Goal: Task Accomplishment & Management: Use online tool/utility

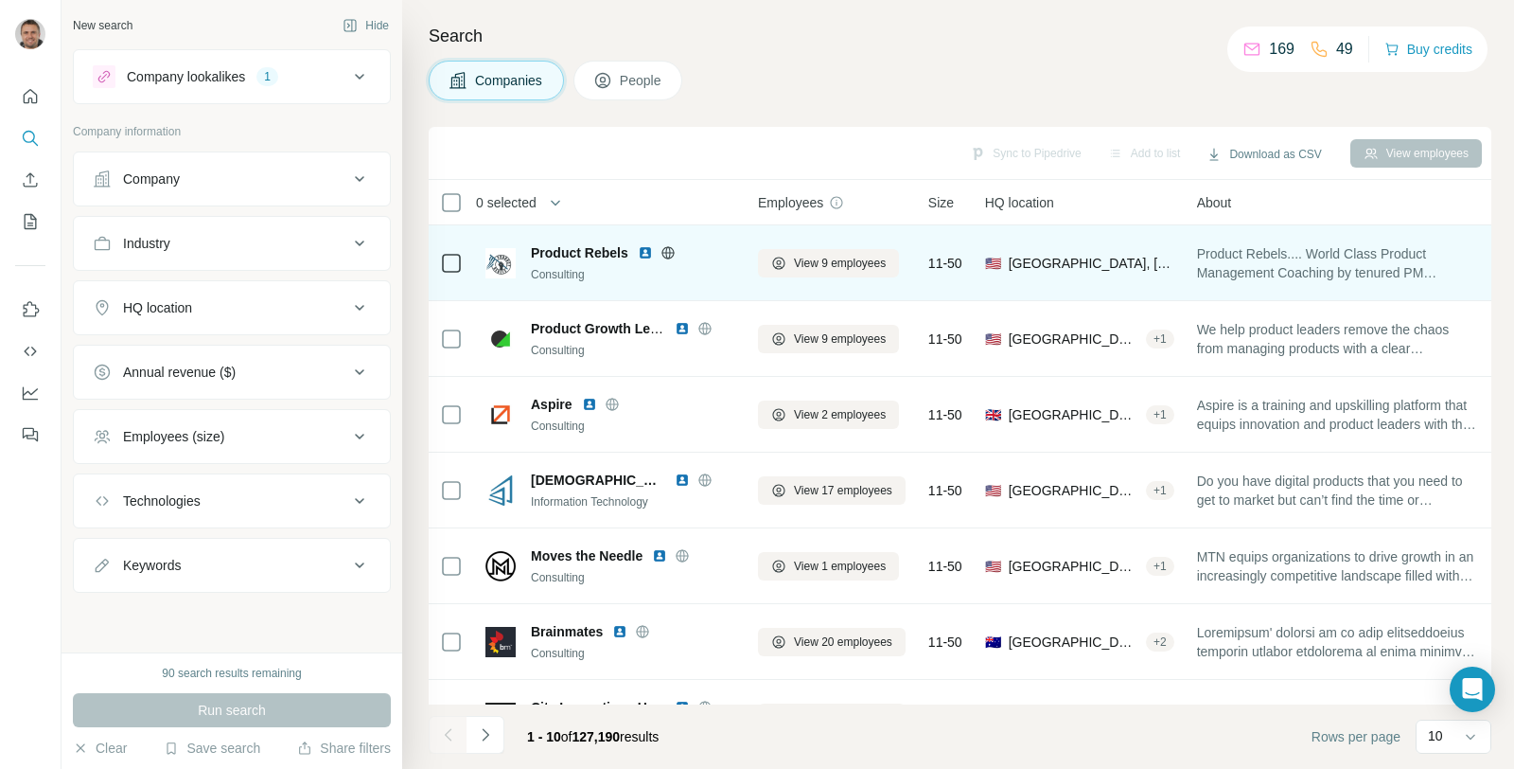
click at [644, 251] on img at bounding box center [645, 252] width 15 height 15
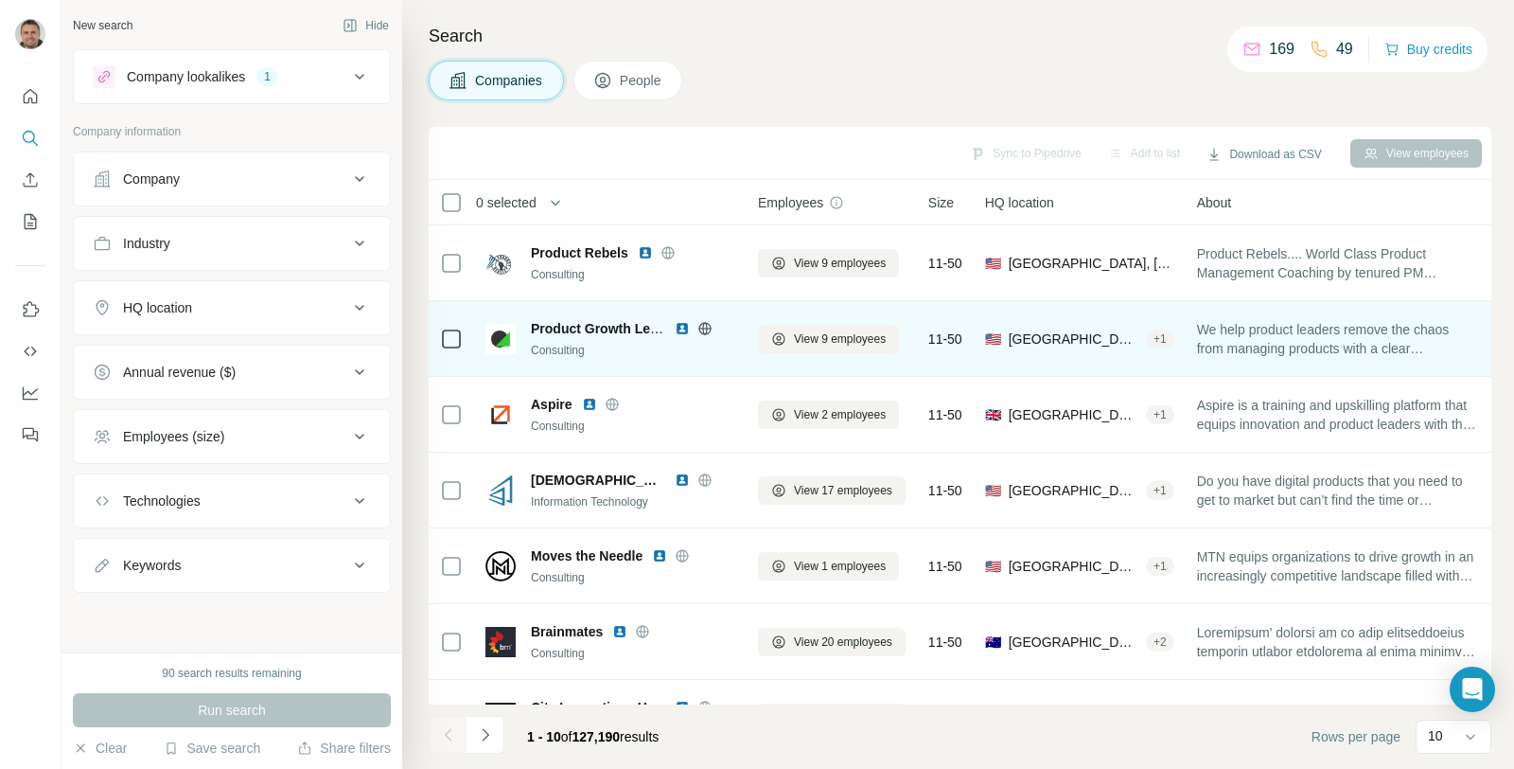
click at [676, 329] on img at bounding box center [682, 328] width 15 height 15
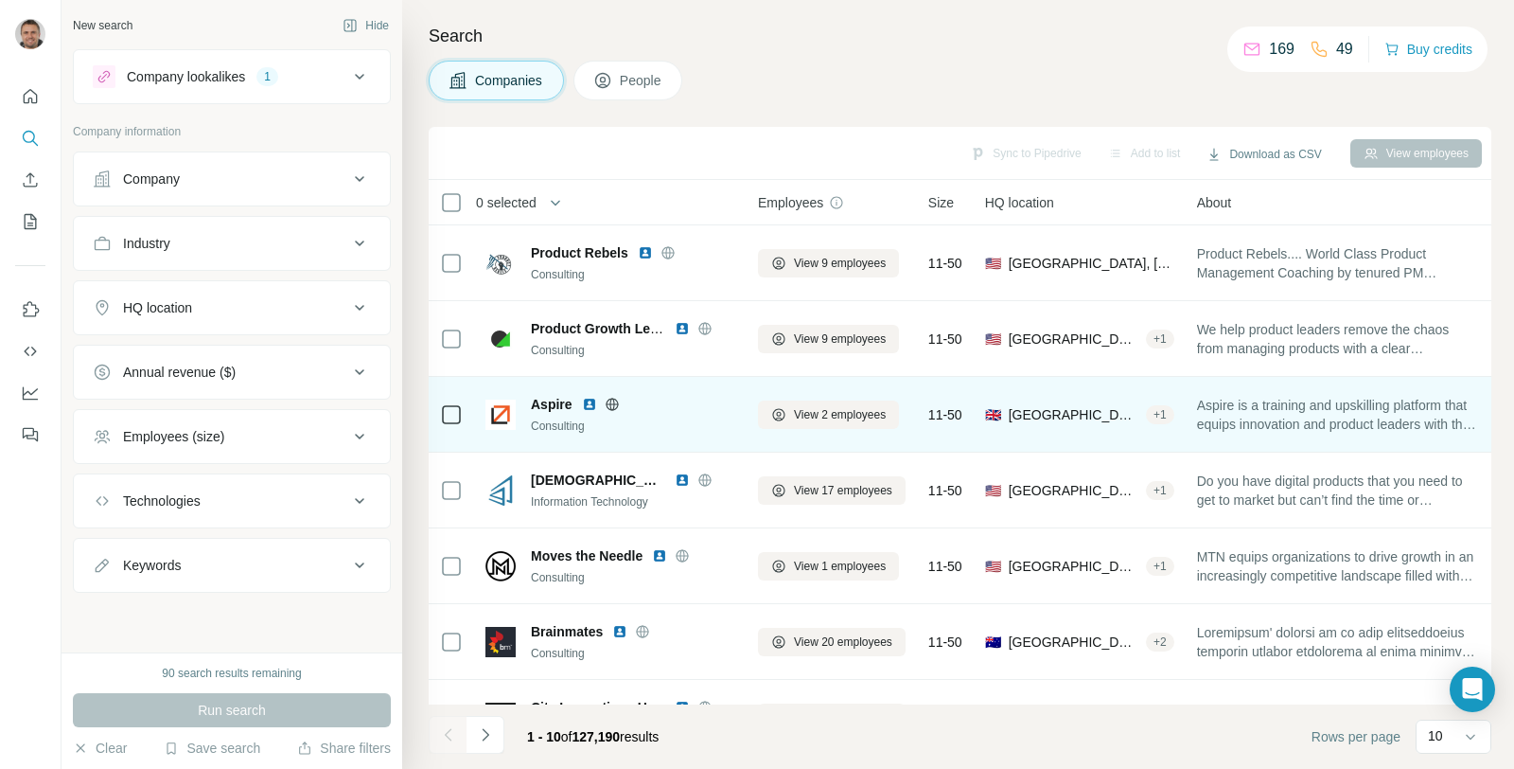
click at [592, 400] on img at bounding box center [589, 404] width 15 height 15
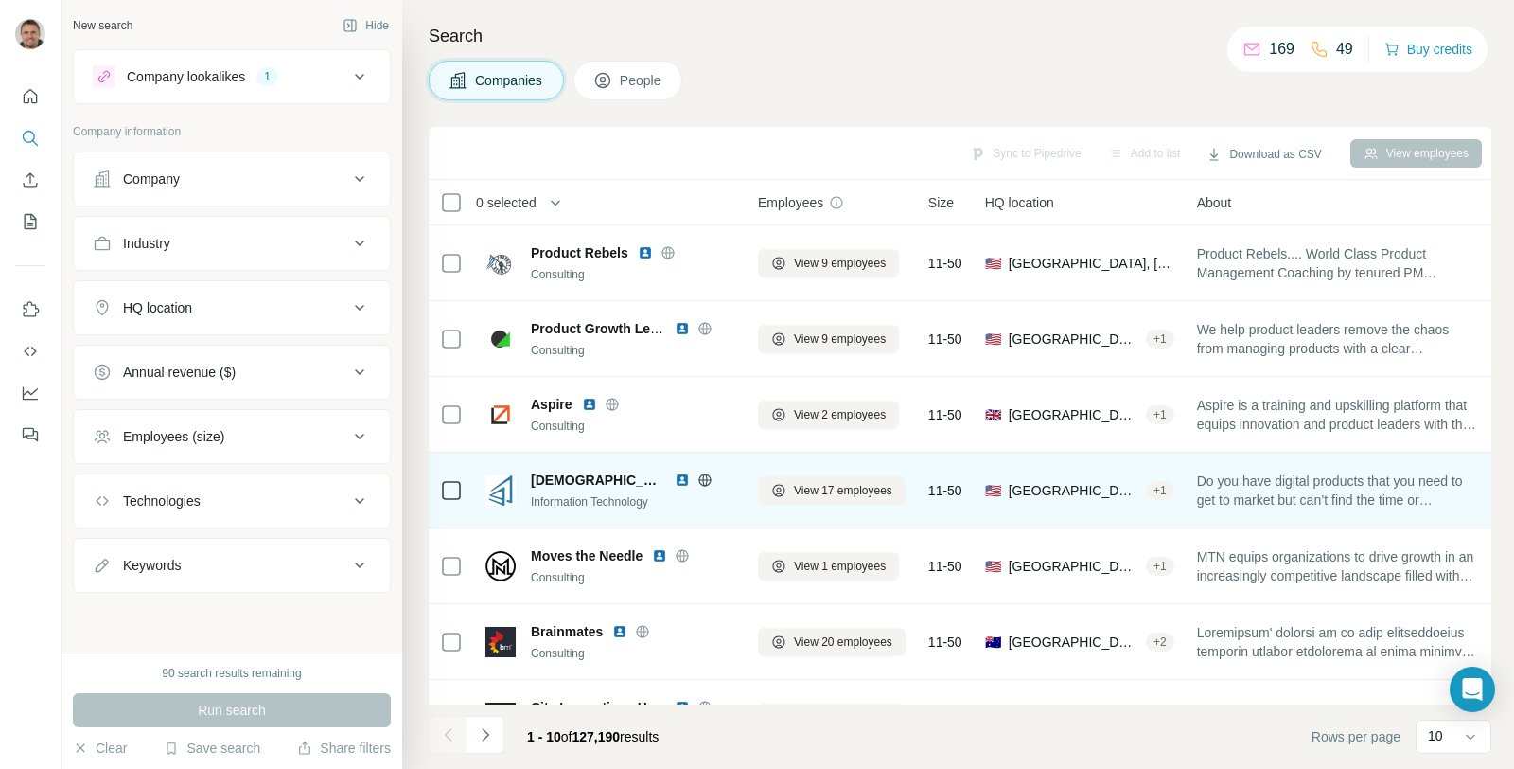
click at [675, 478] on img at bounding box center [682, 479] width 15 height 15
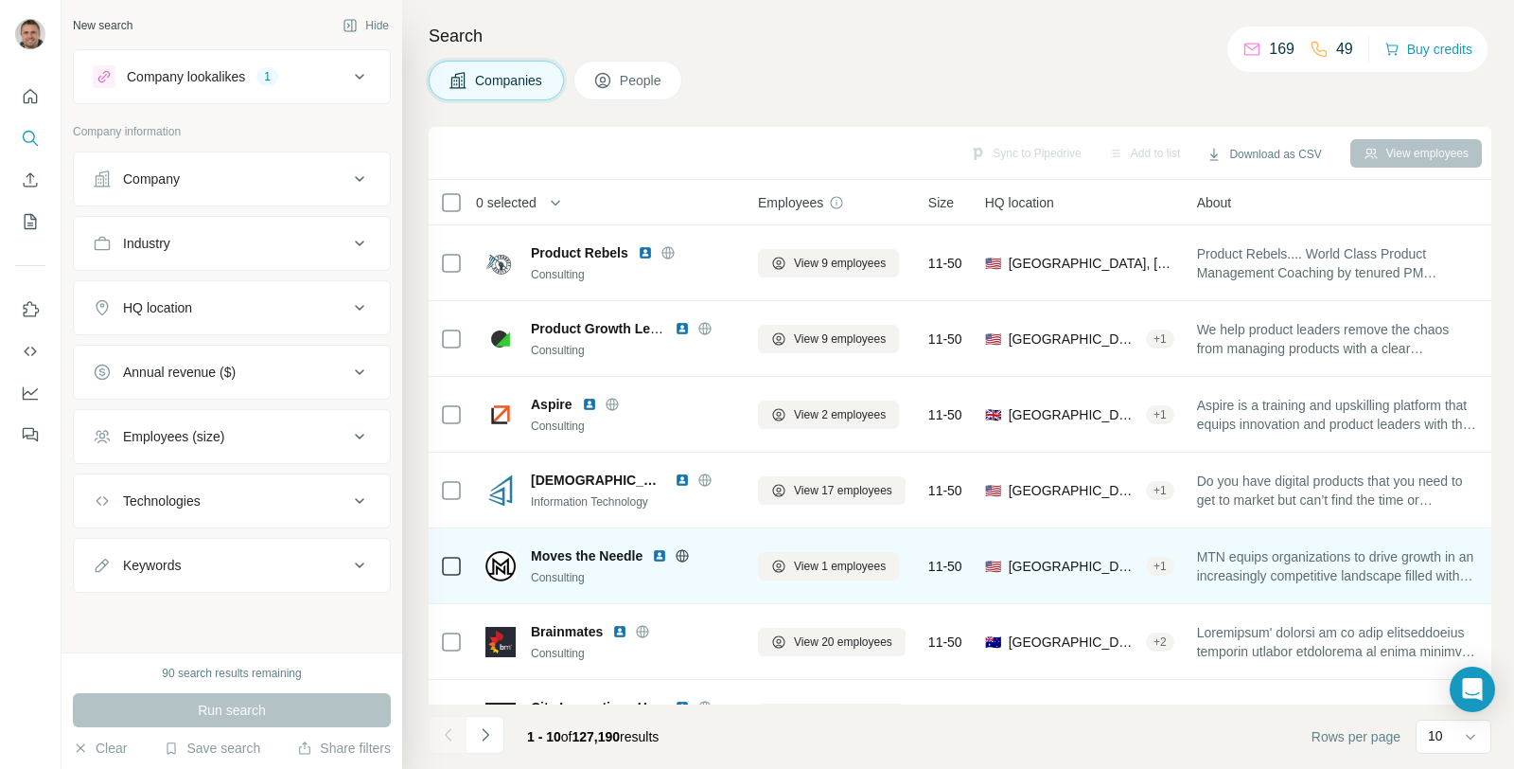
click at [658, 556] on img at bounding box center [659, 555] width 15 height 15
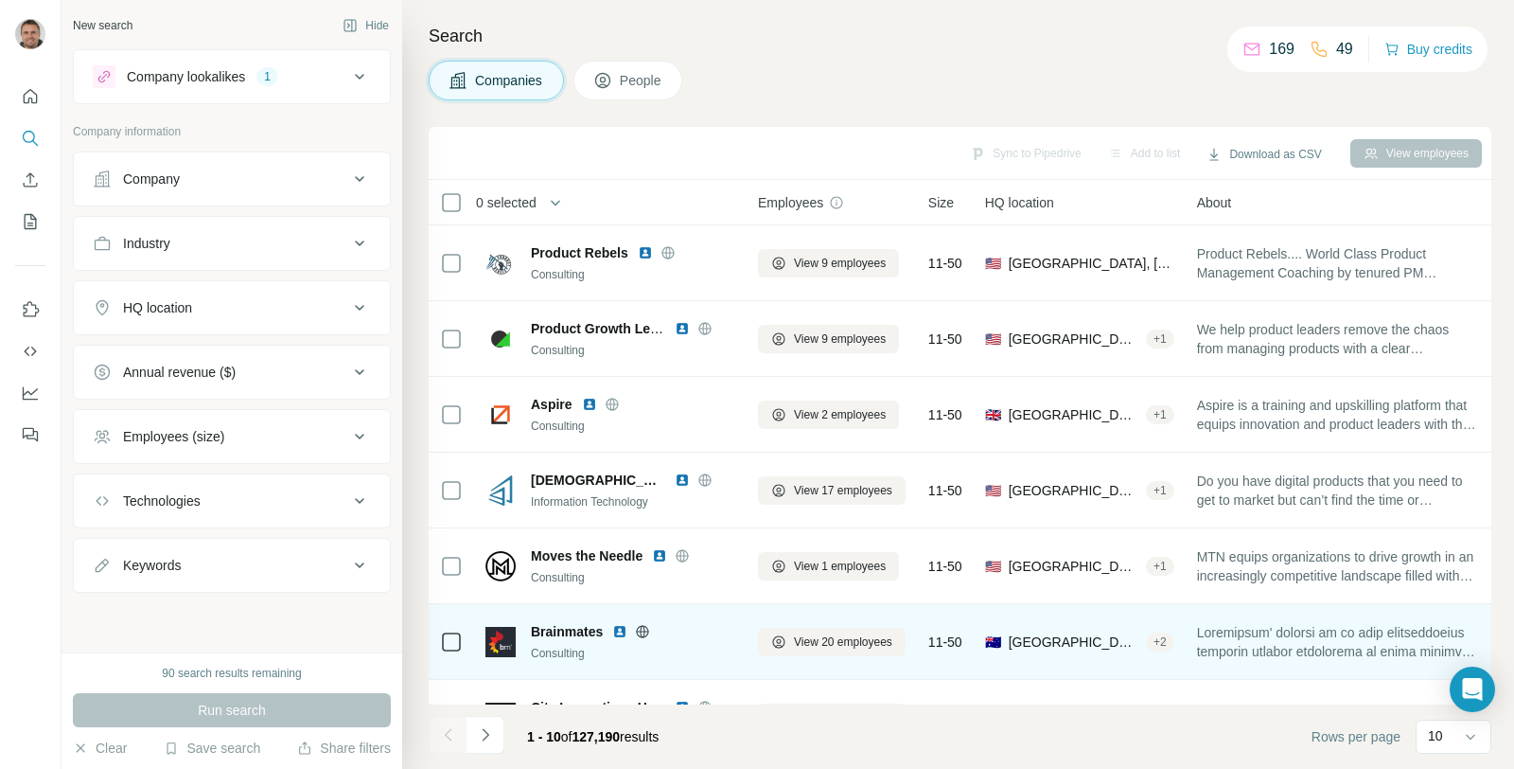
click at [617, 631] on img at bounding box center [619, 631] width 15 height 15
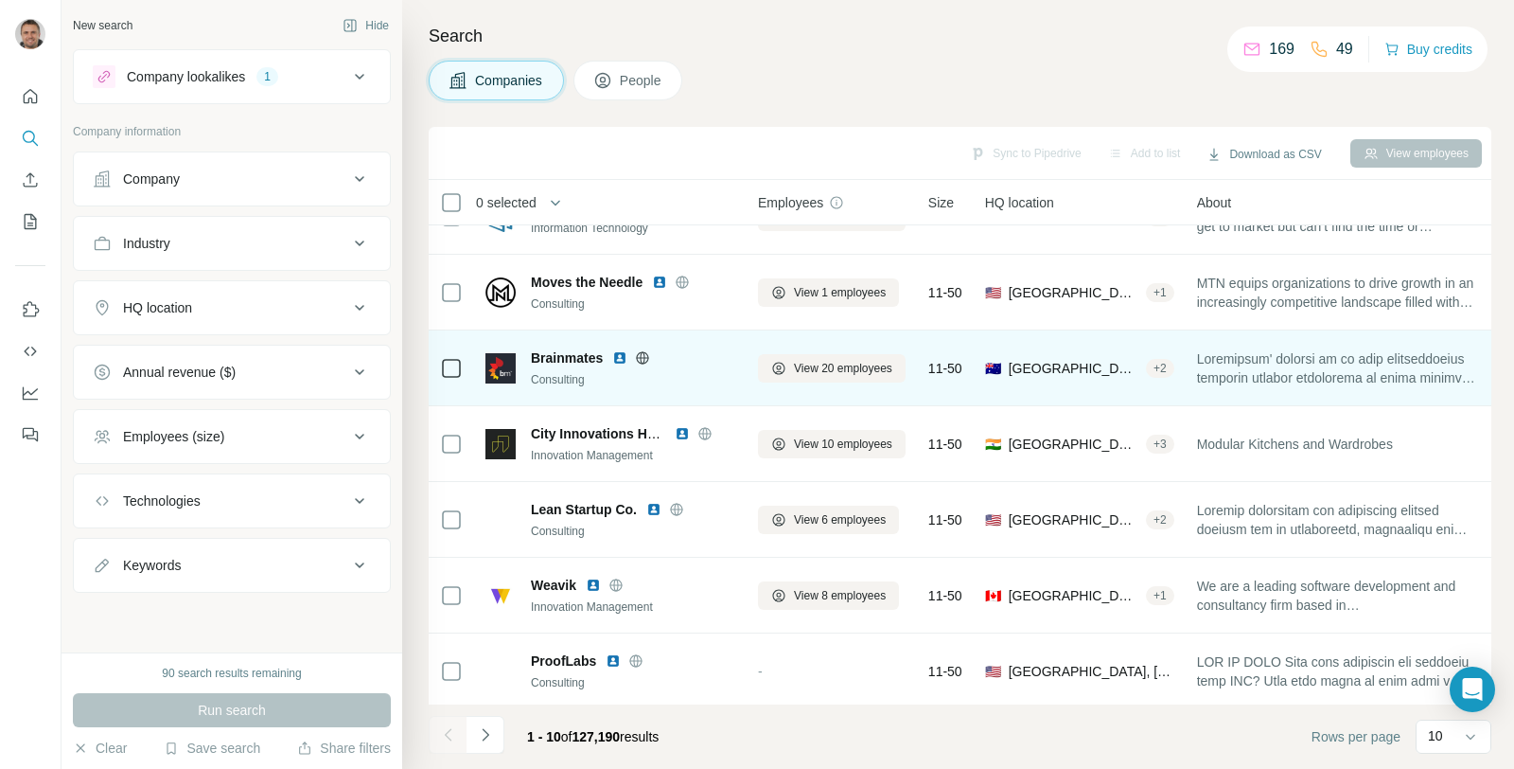
scroll to position [289, 0]
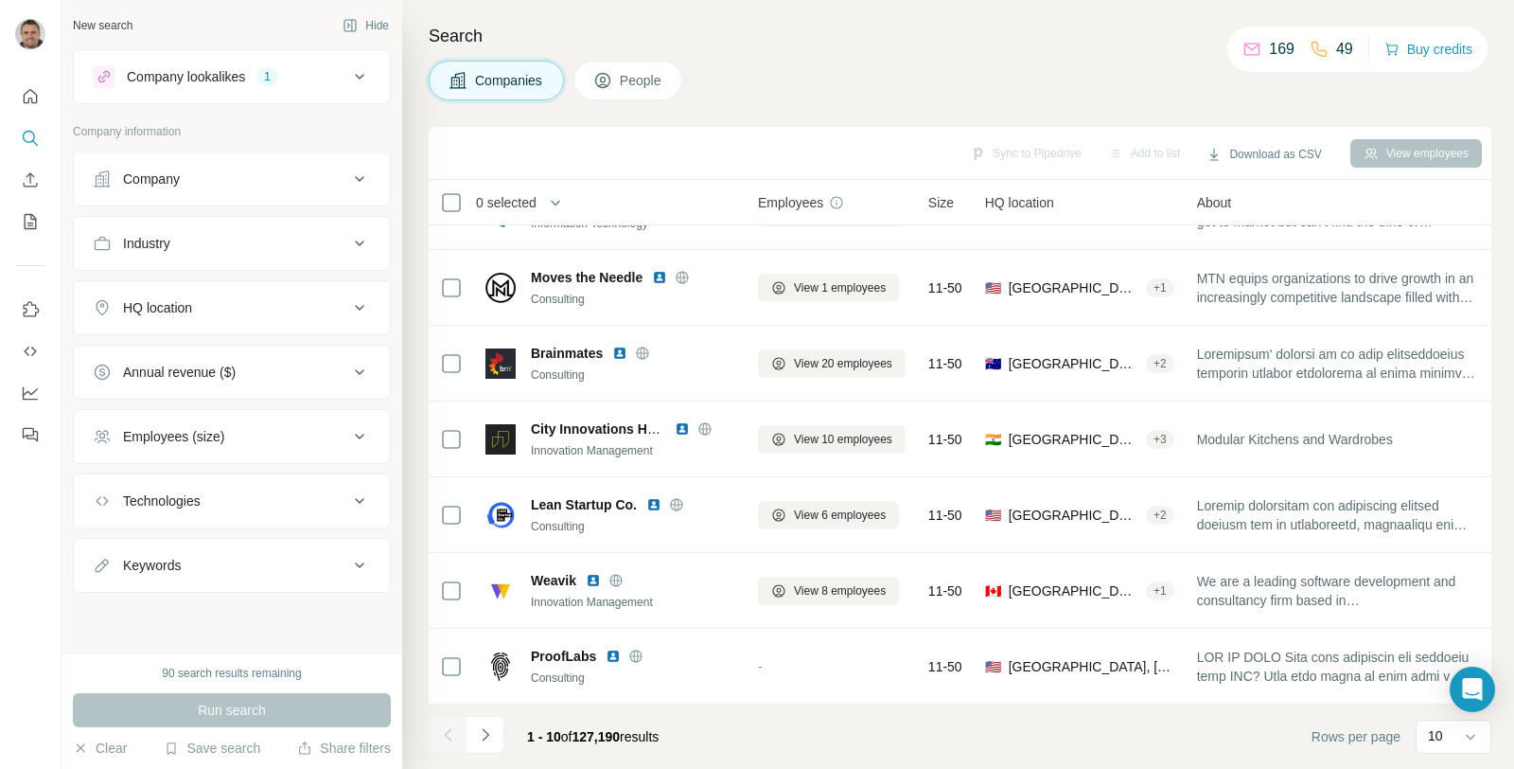
click at [361, 59] on button "Company lookalikes 1" at bounding box center [232, 76] width 316 height 45
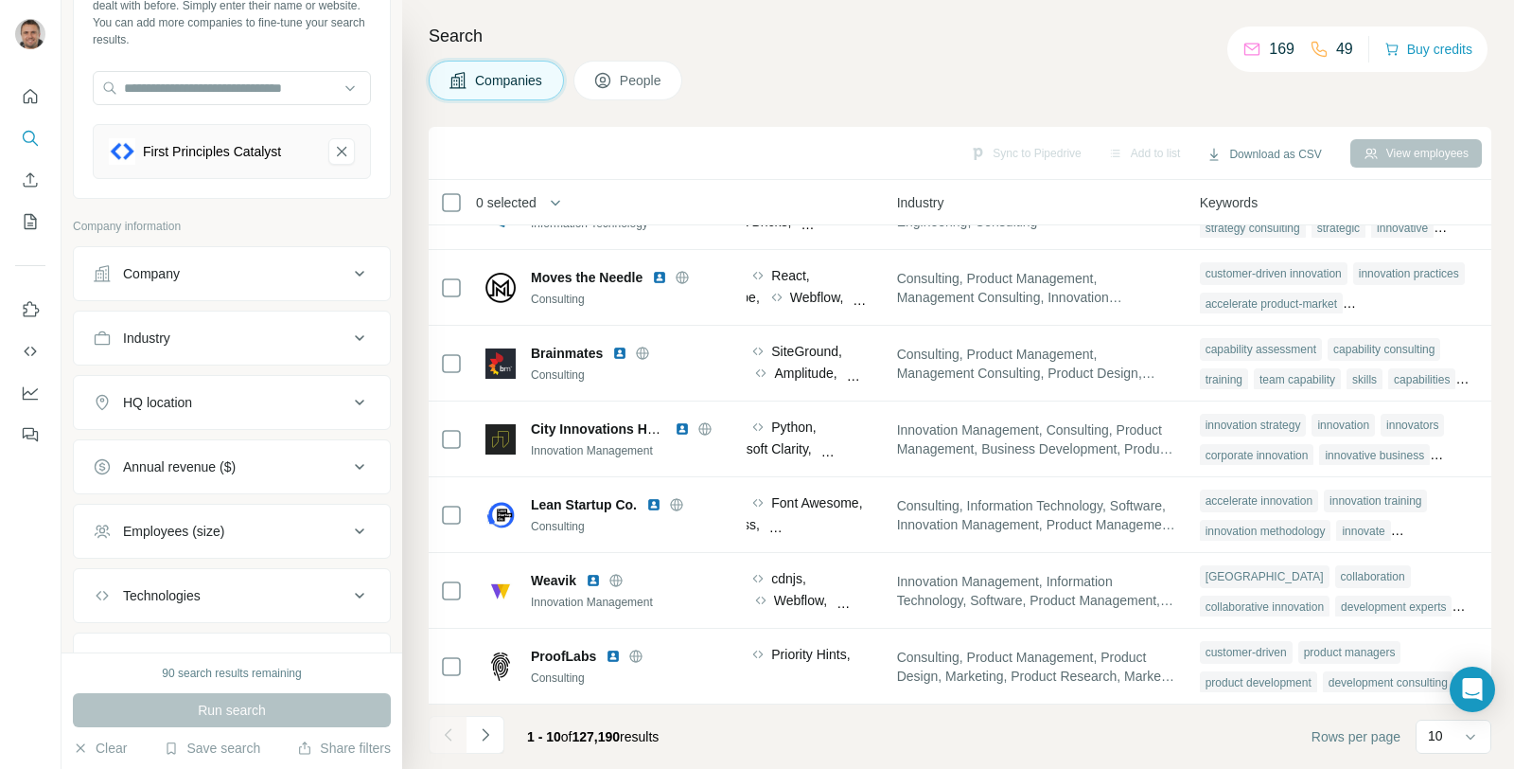
scroll to position [215, 0]
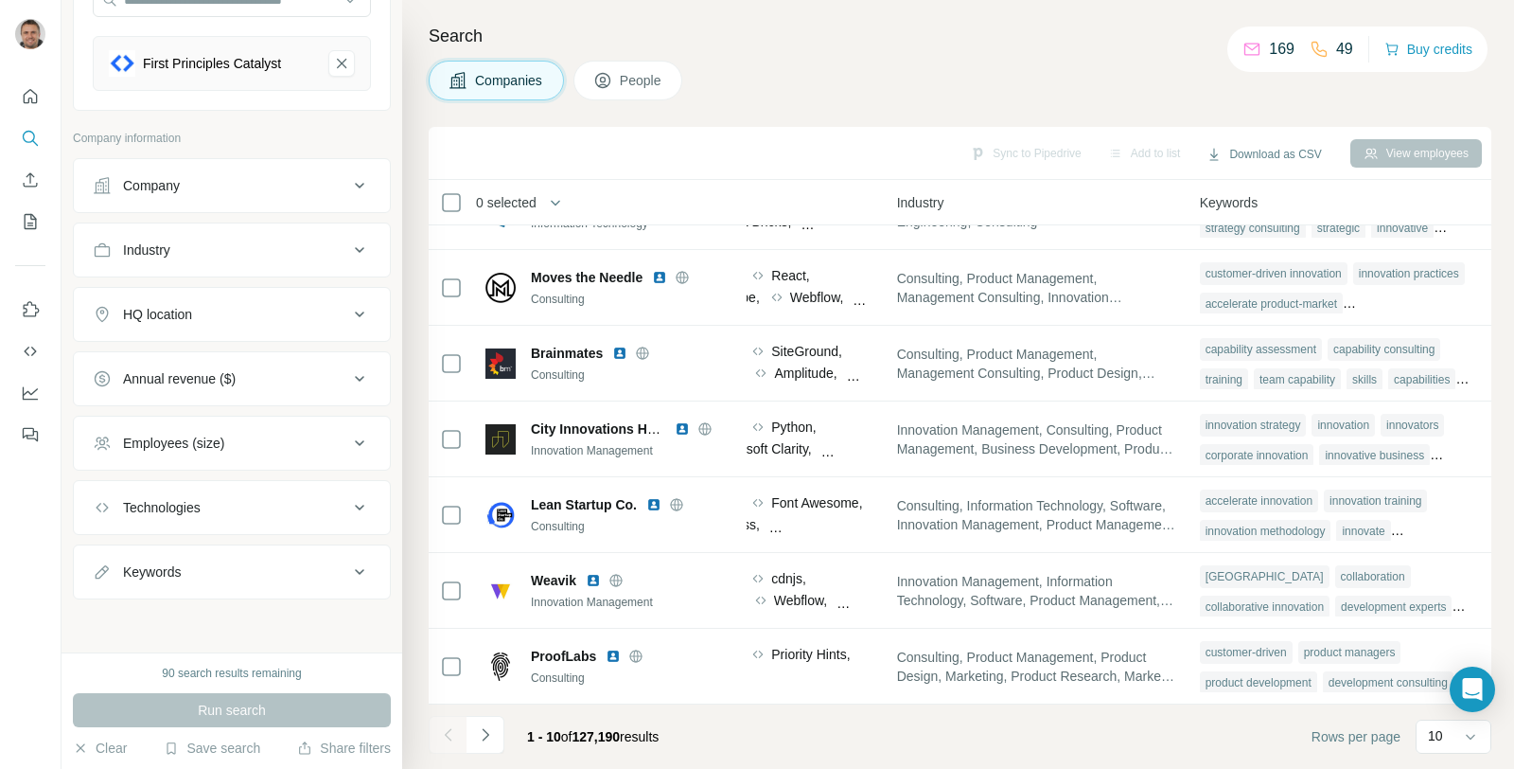
click at [292, 574] on div "Keywords" at bounding box center [221, 571] width 256 height 19
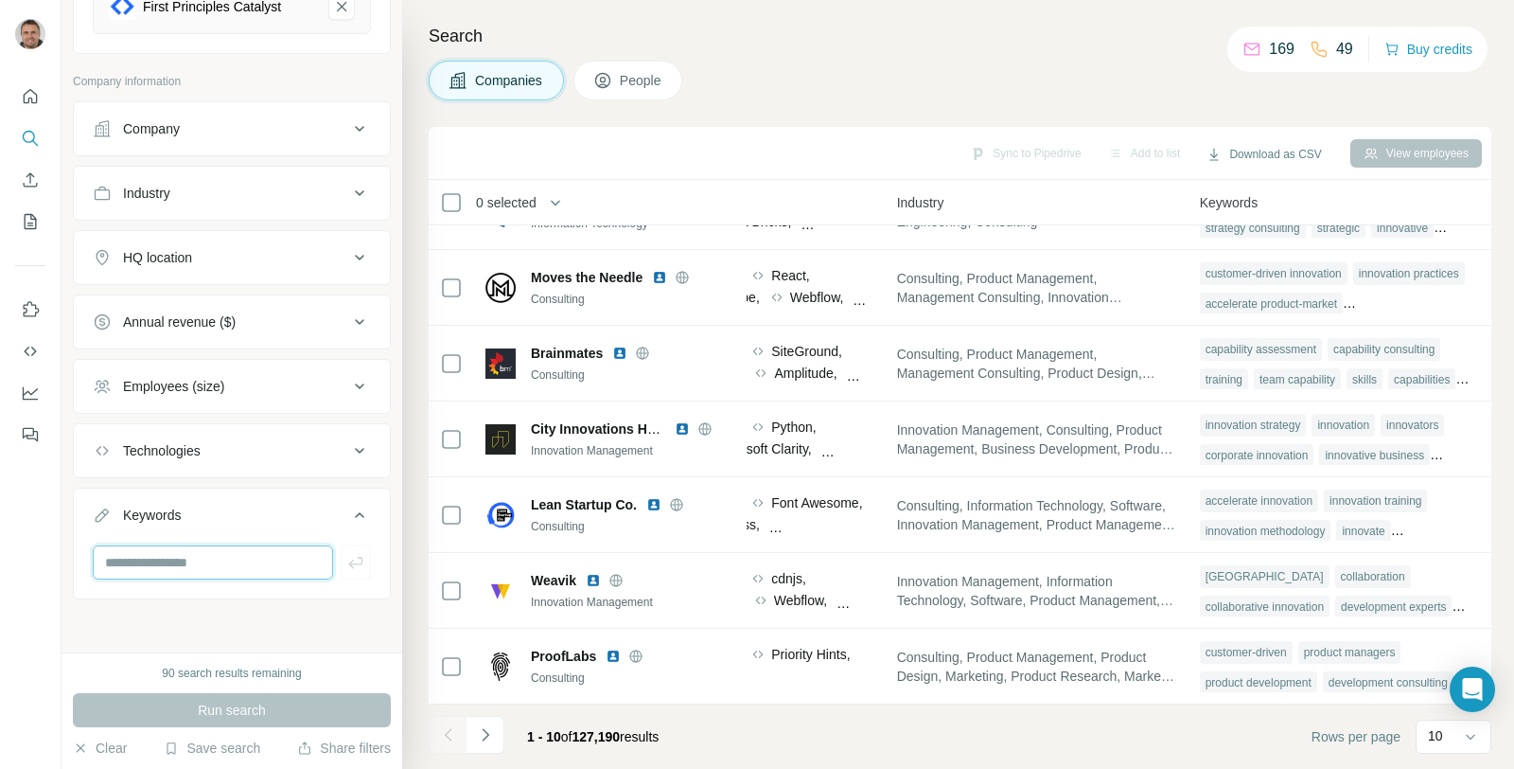
click at [269, 564] on input "text" at bounding box center [213, 562] width 240 height 34
type input "**********"
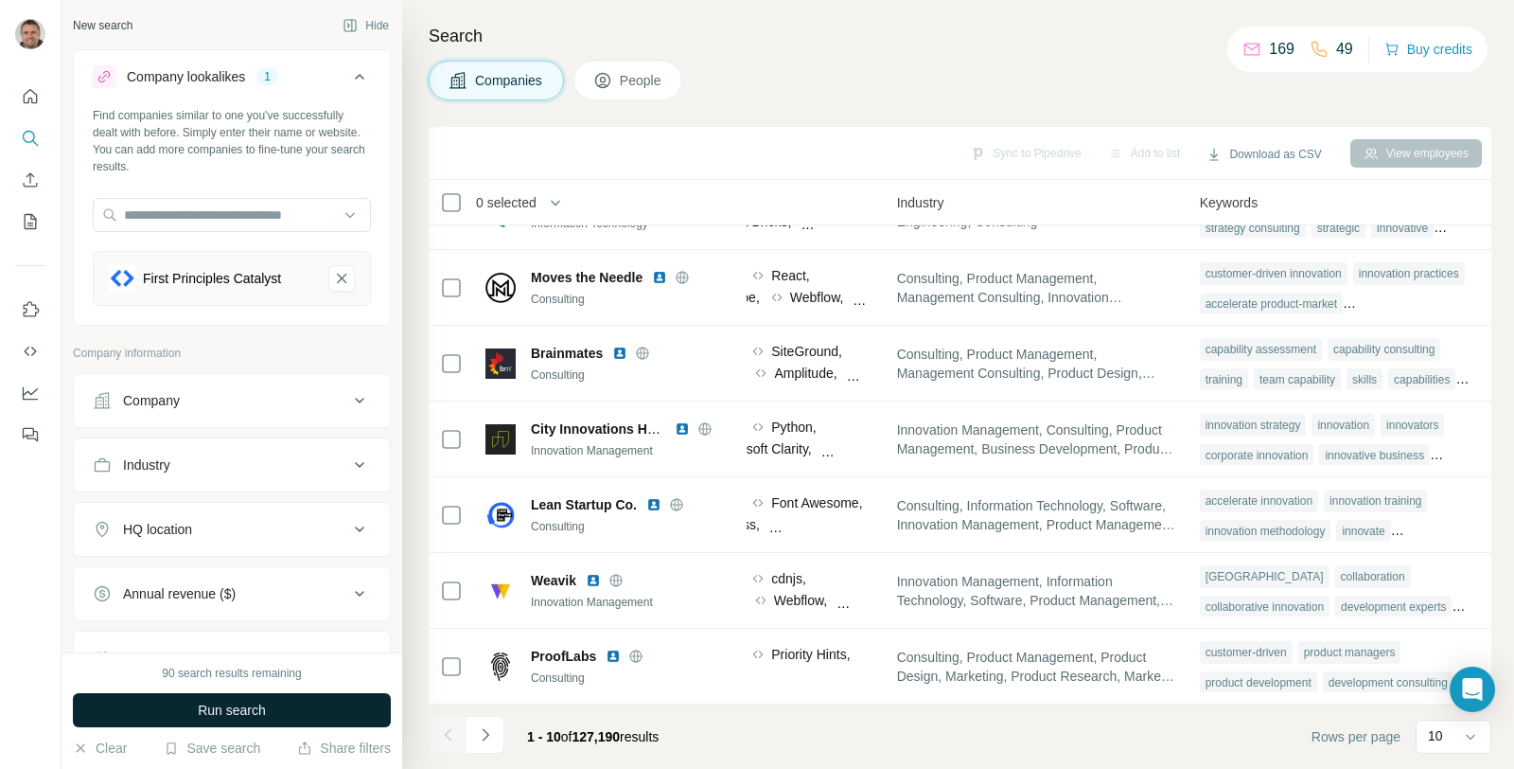
click at [273, 697] on button "Run search" at bounding box center [232, 710] width 318 height 34
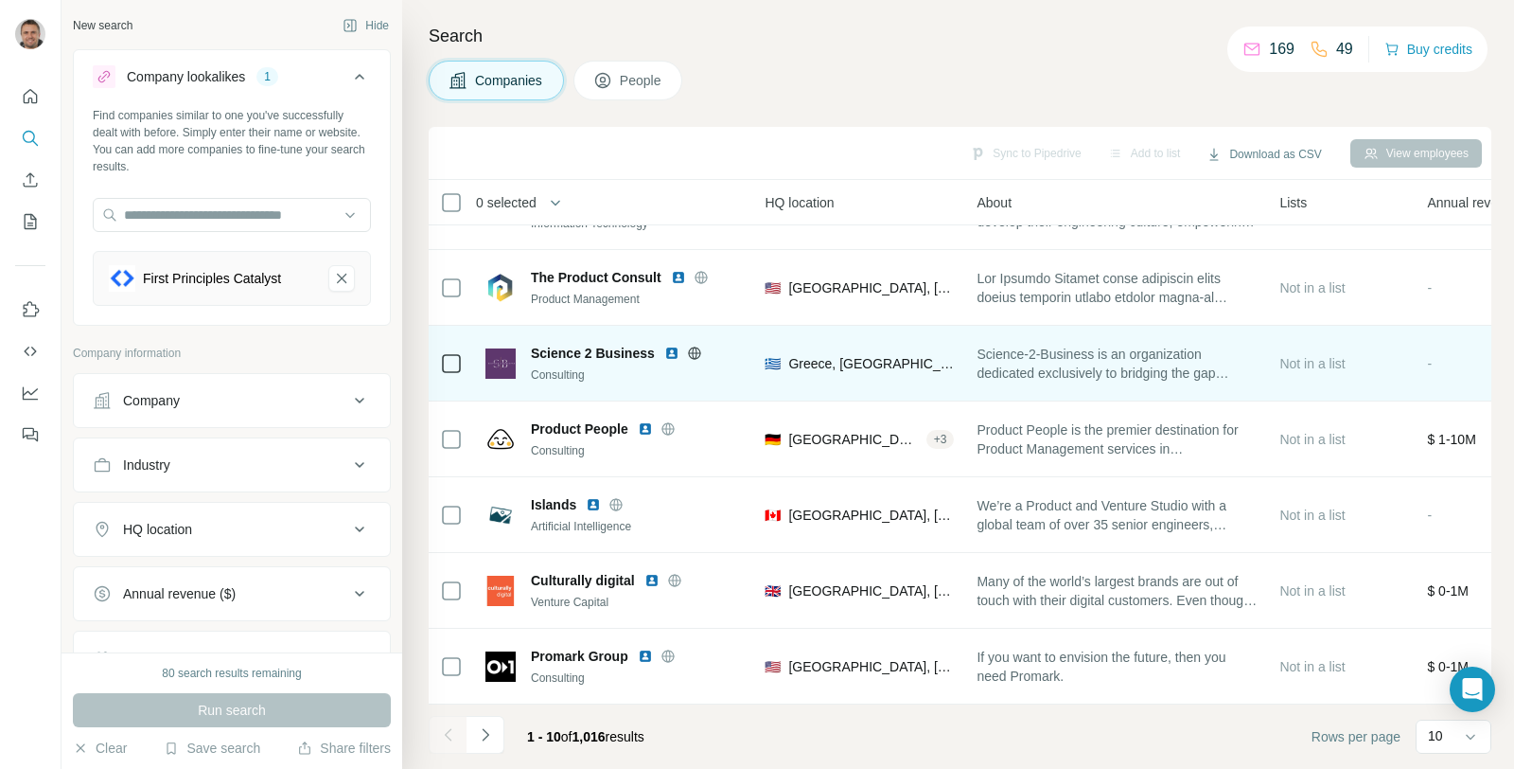
scroll to position [289, 214]
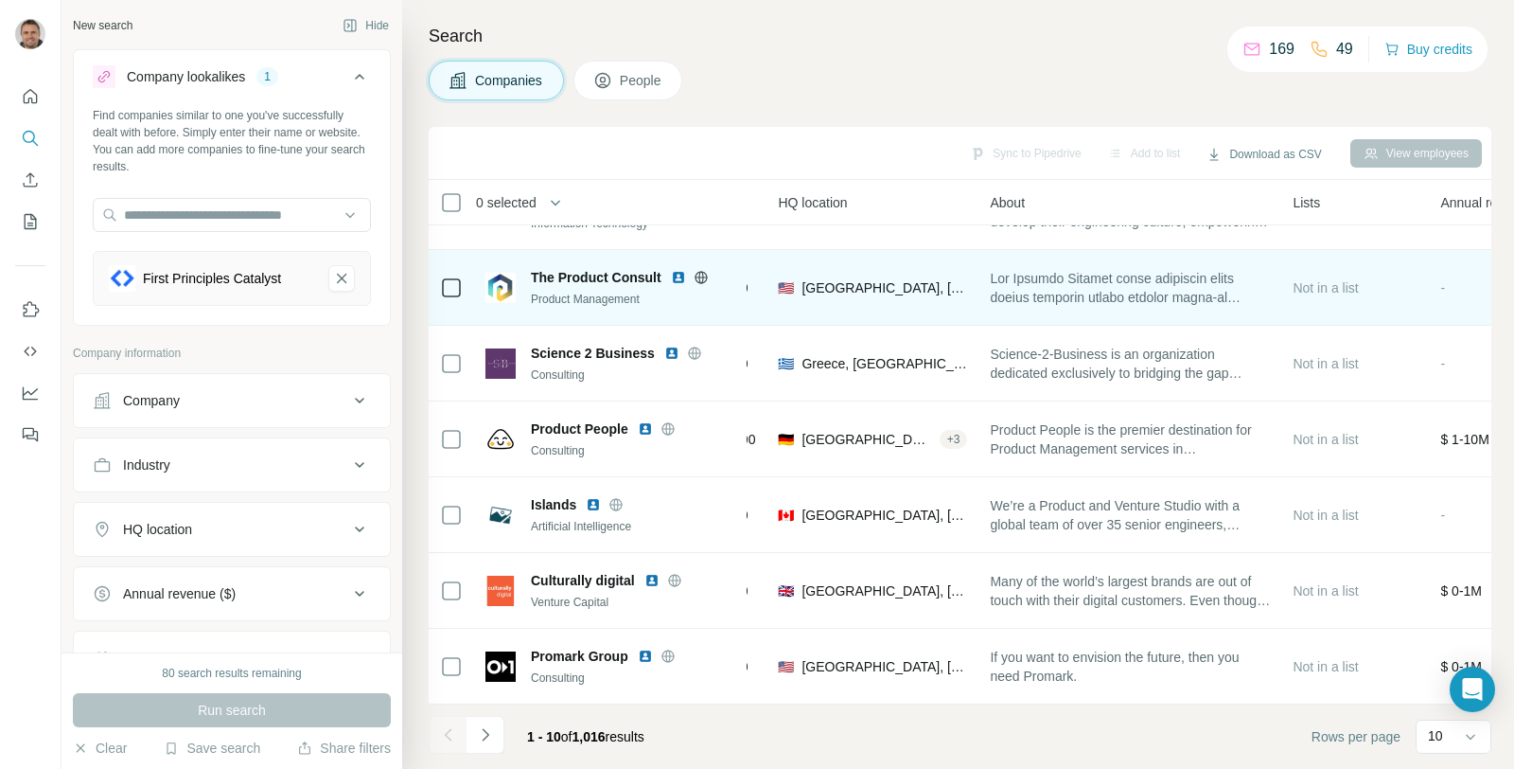
click at [677, 270] on img at bounding box center [678, 277] width 15 height 15
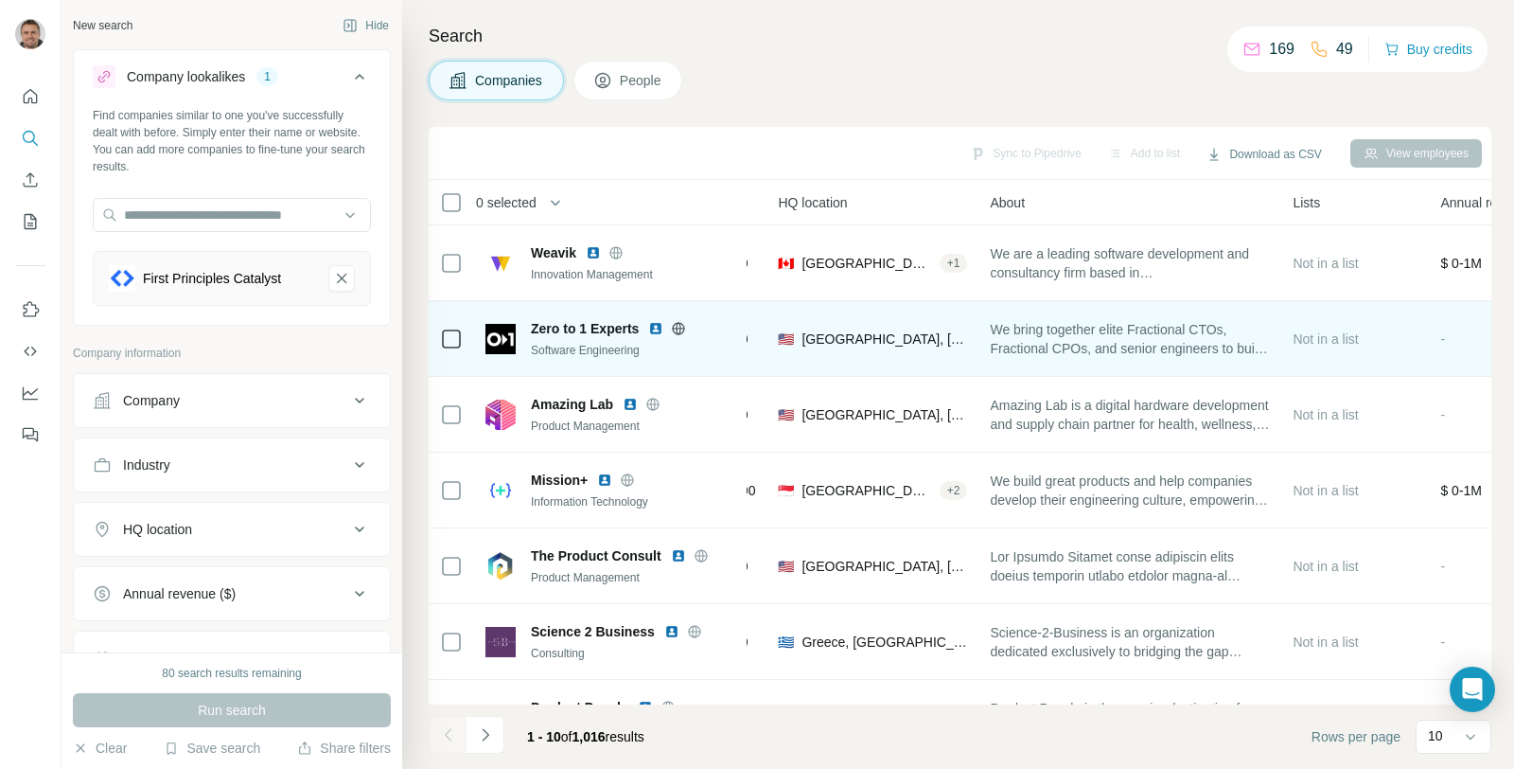
scroll to position [0, 214]
click at [654, 324] on img at bounding box center [655, 328] width 15 height 15
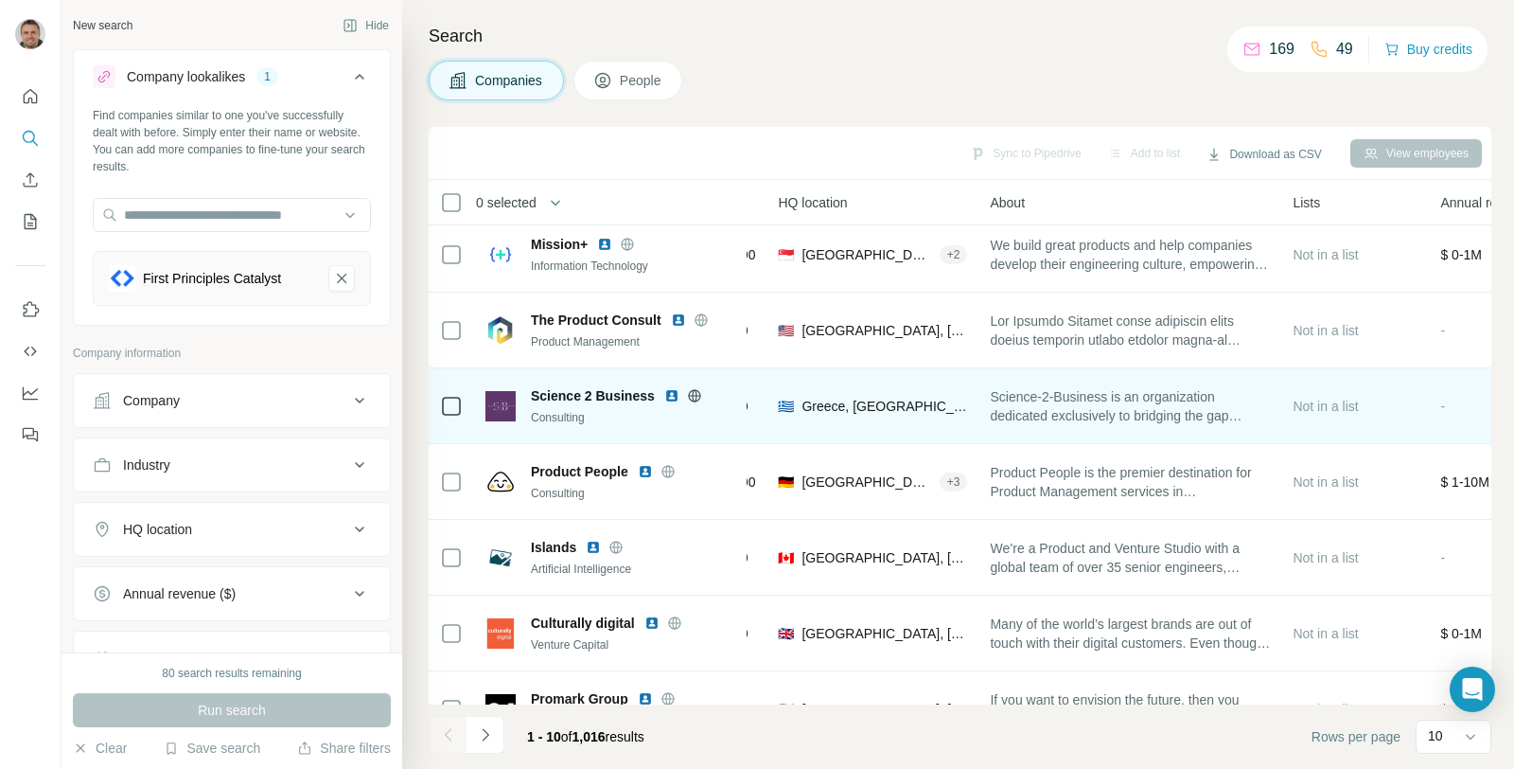
scroll to position [242, 214]
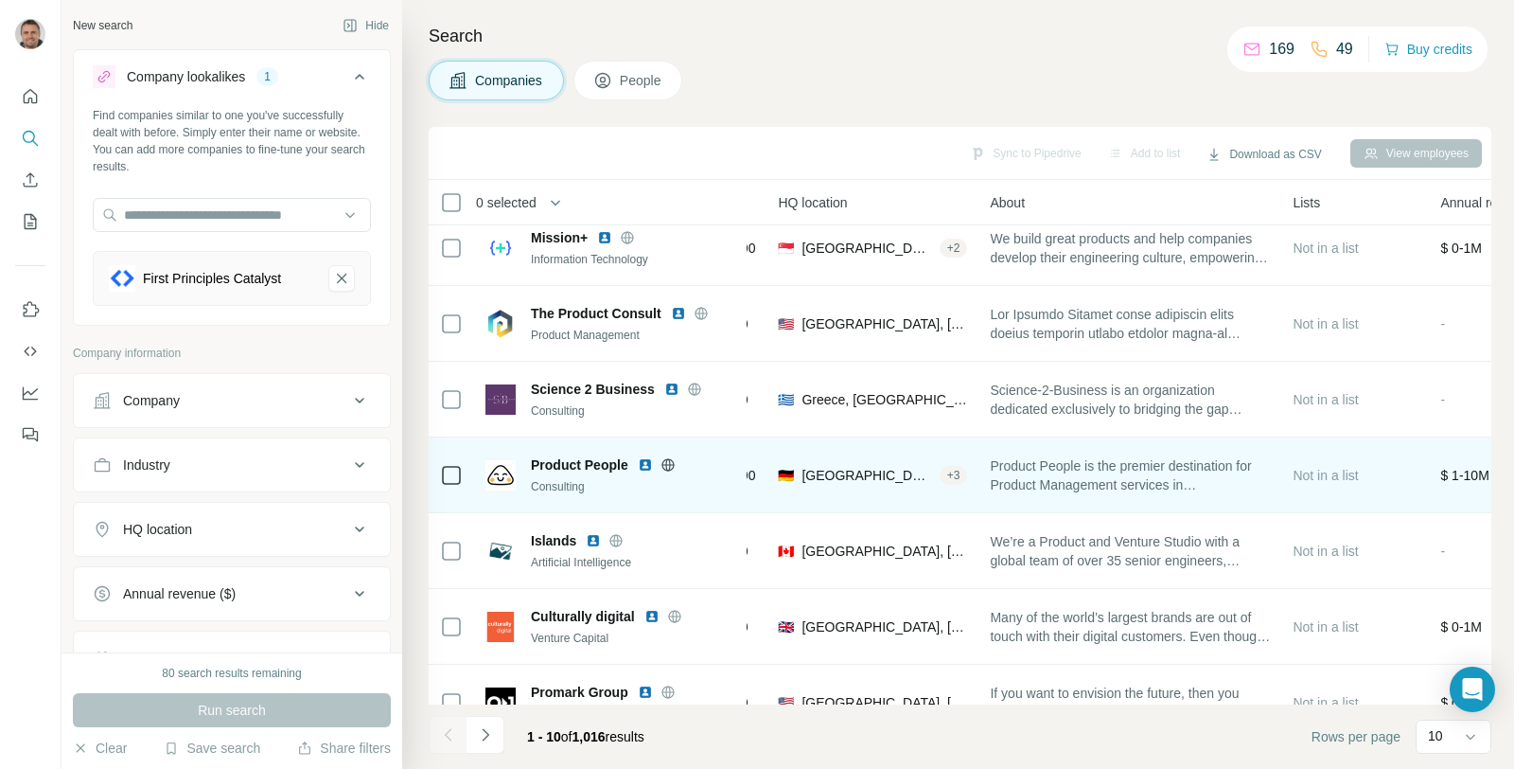
click at [646, 460] on img at bounding box center [645, 464] width 15 height 15
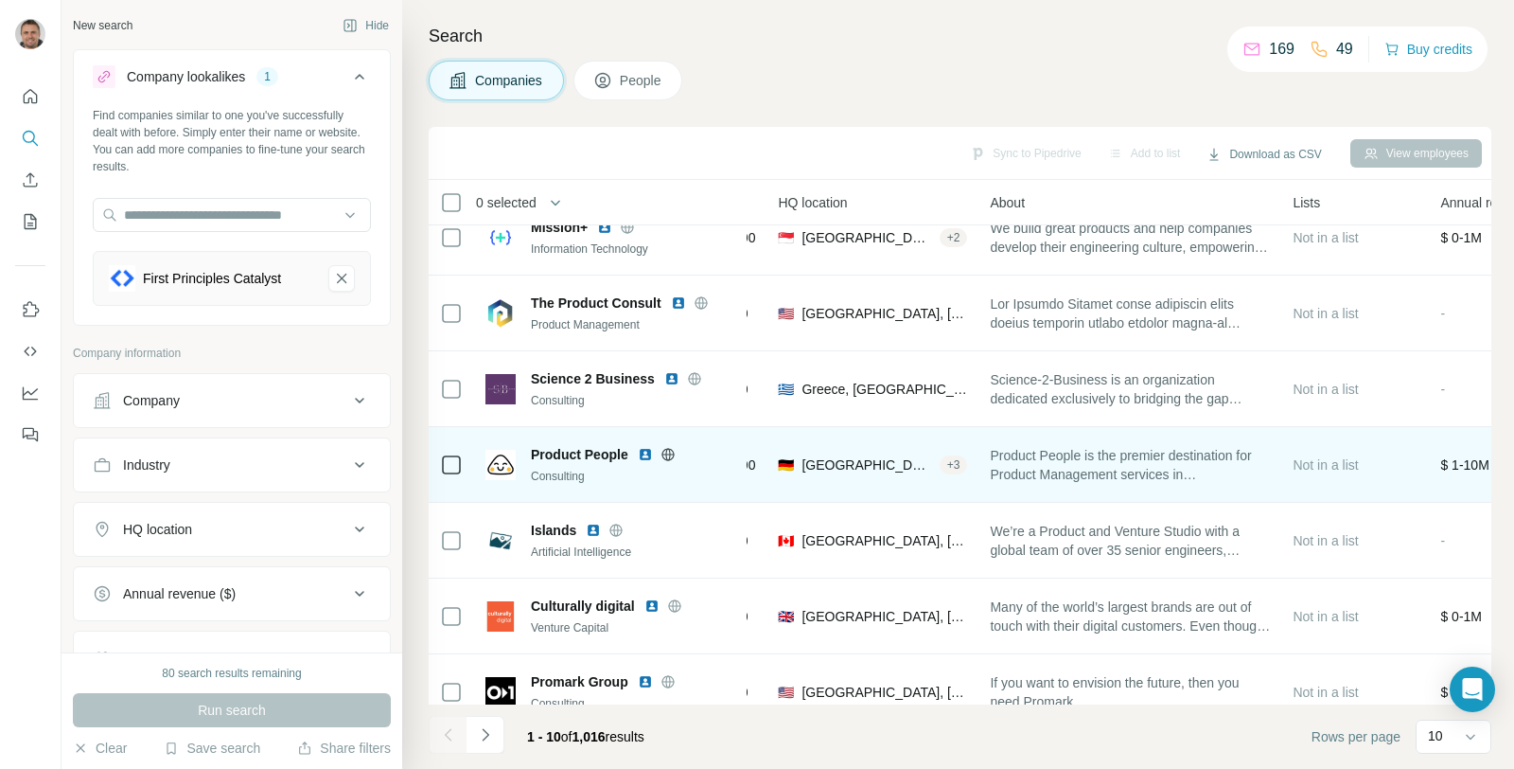
scroll to position [256, 214]
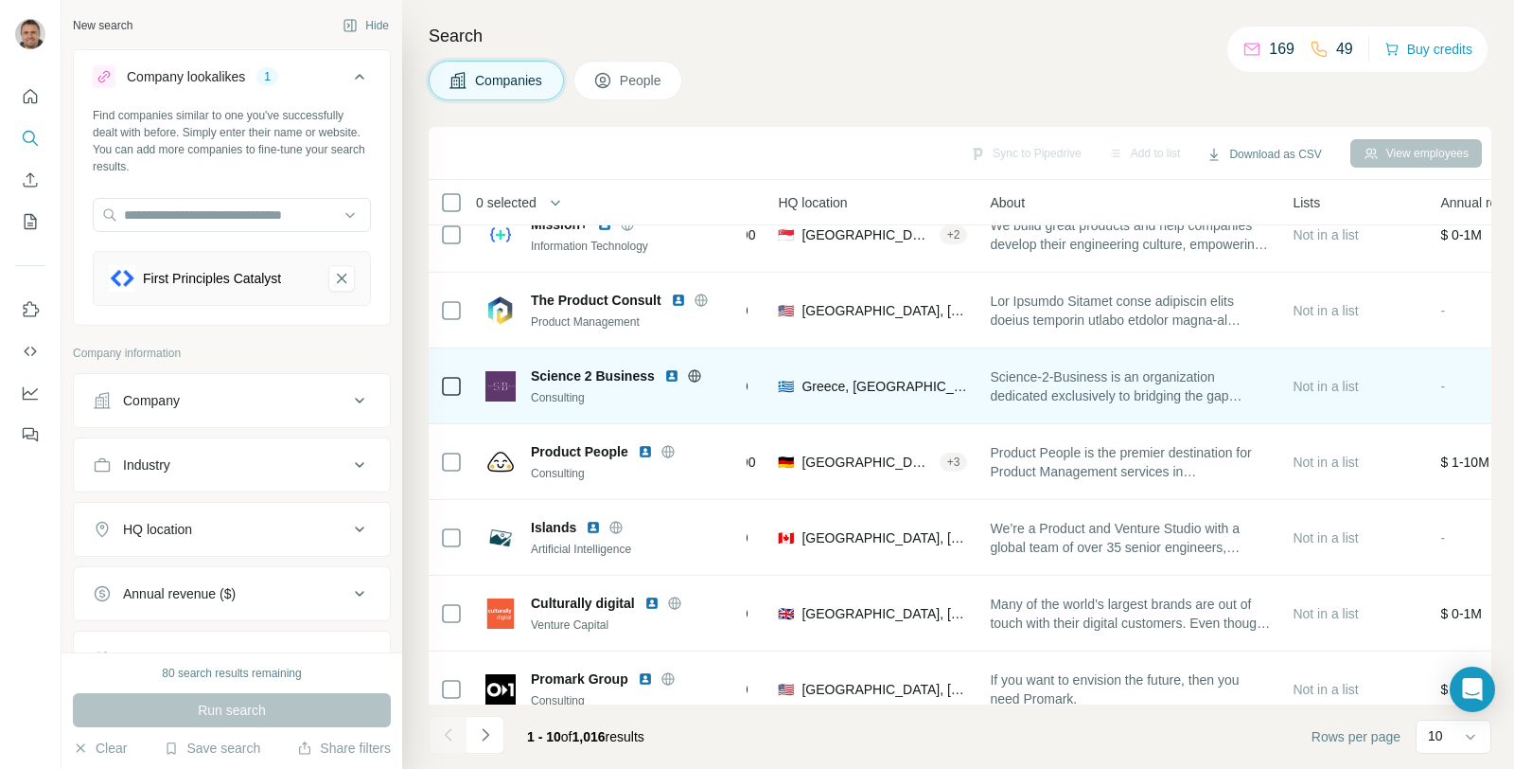
click at [1218, 400] on span "Science-2-Business is an organization dedicated exclusively to bridging the gap…" at bounding box center [1130, 386] width 280 height 38
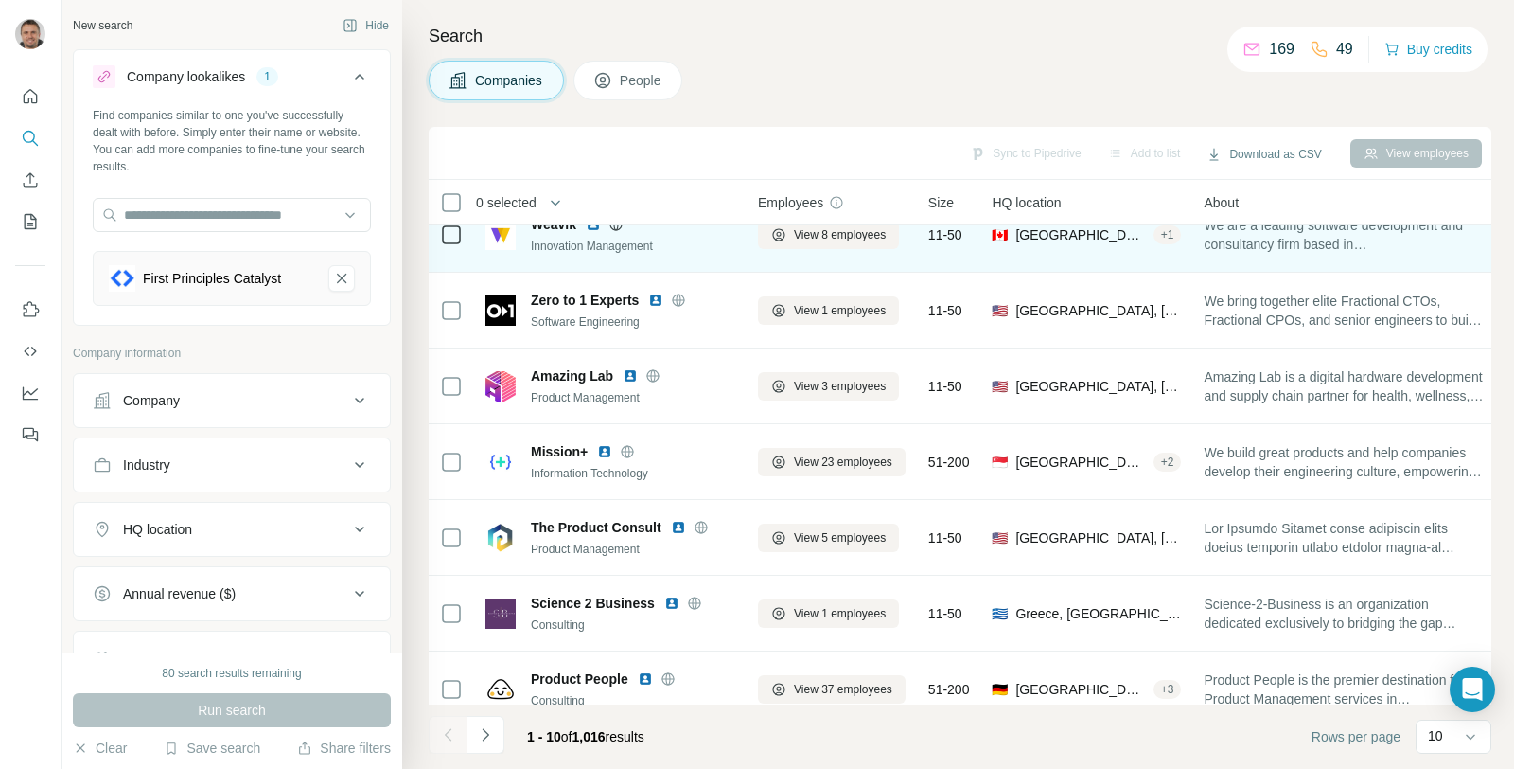
scroll to position [0, 0]
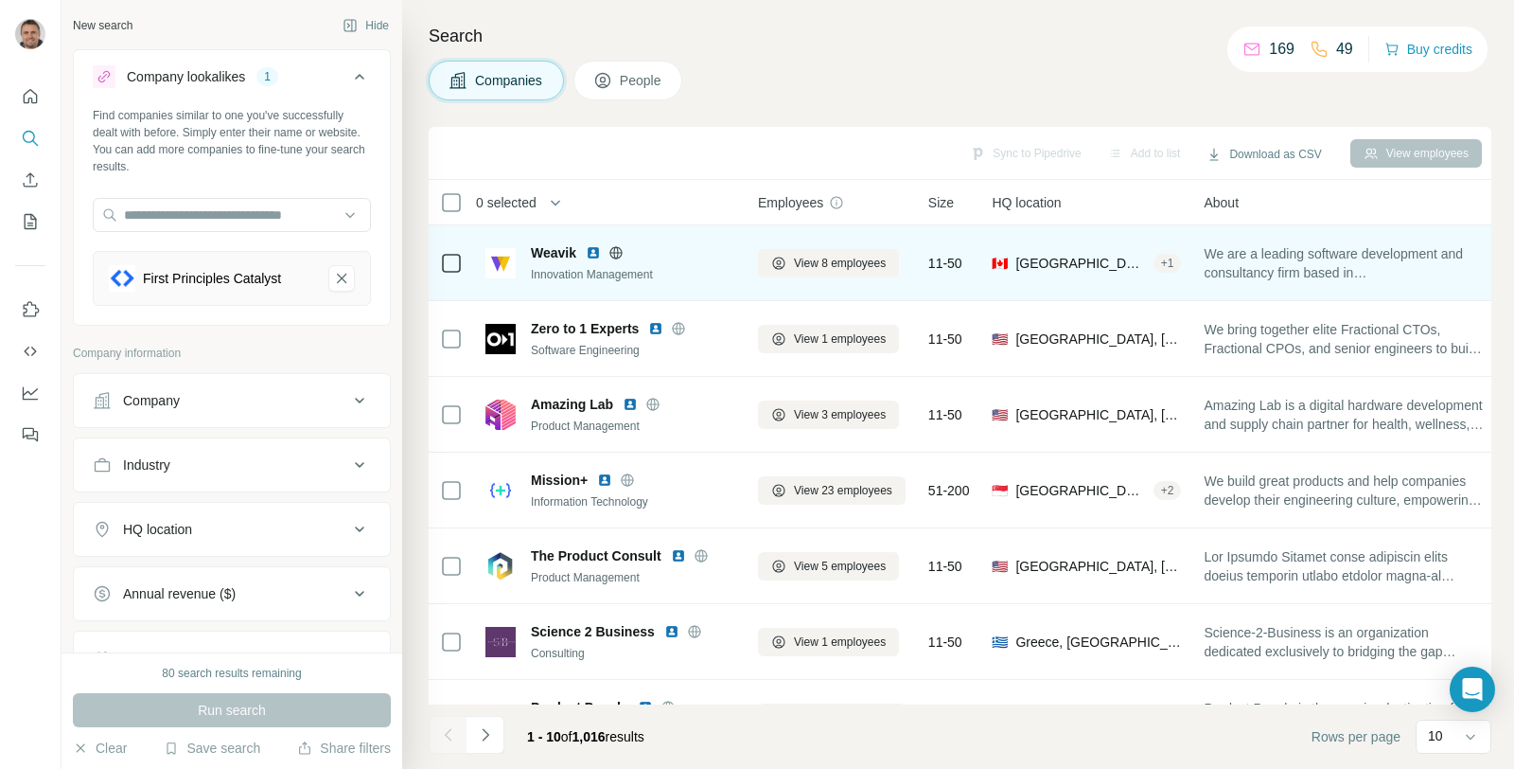
click at [596, 250] on img at bounding box center [593, 252] width 15 height 15
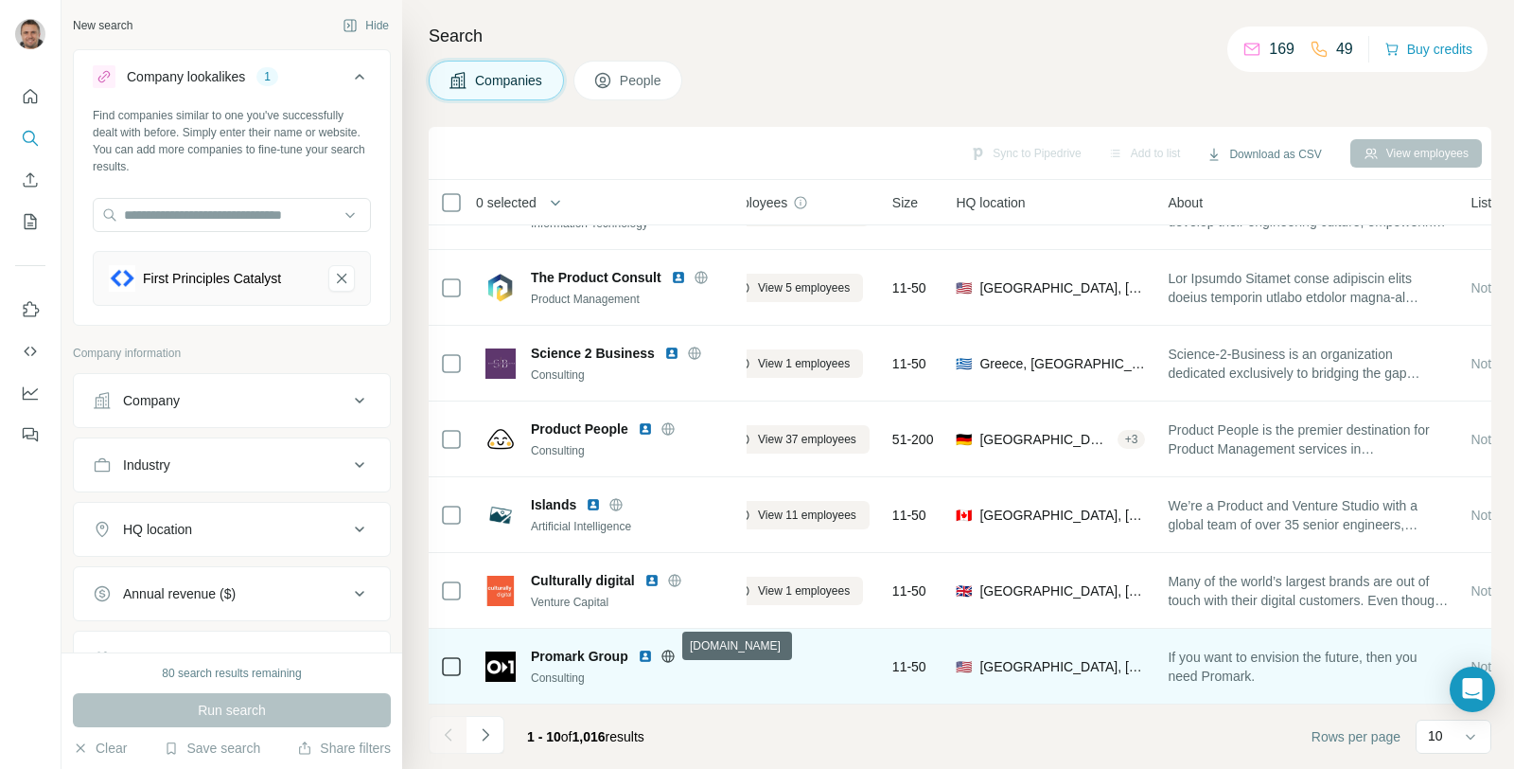
scroll to position [289, 0]
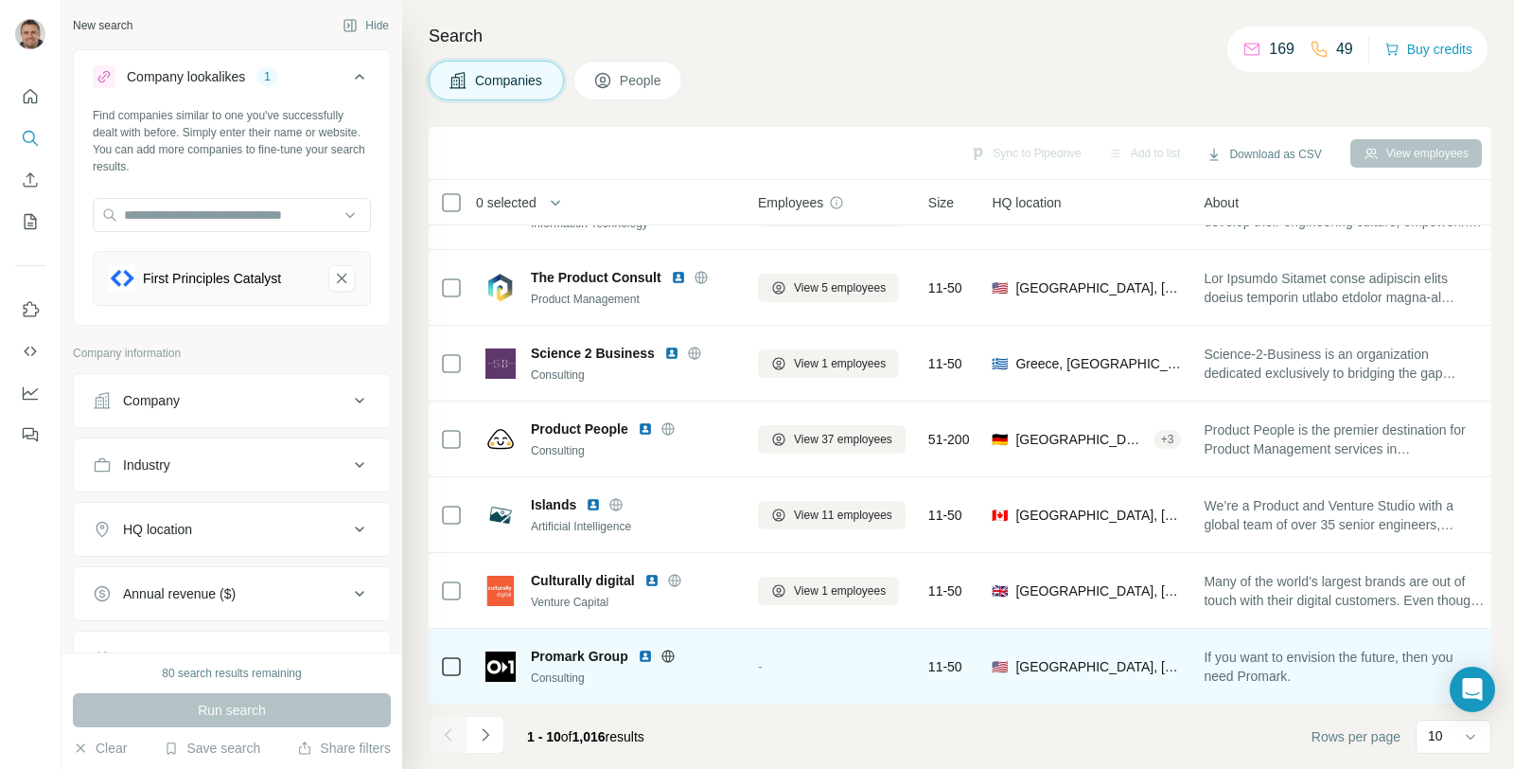
click at [641, 648] on img at bounding box center [645, 655] width 15 height 15
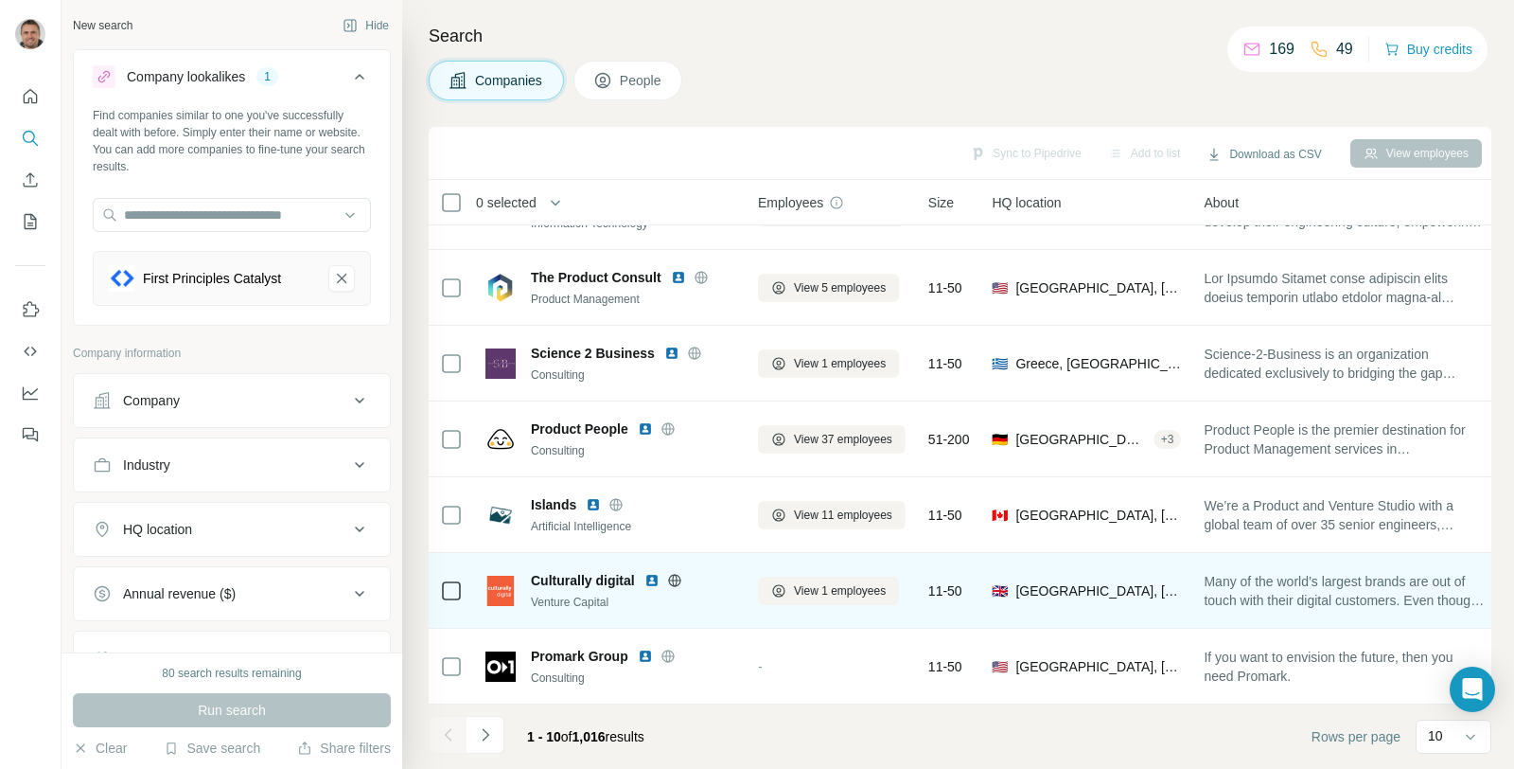
click at [652, 573] on img at bounding box center [652, 580] width 15 height 15
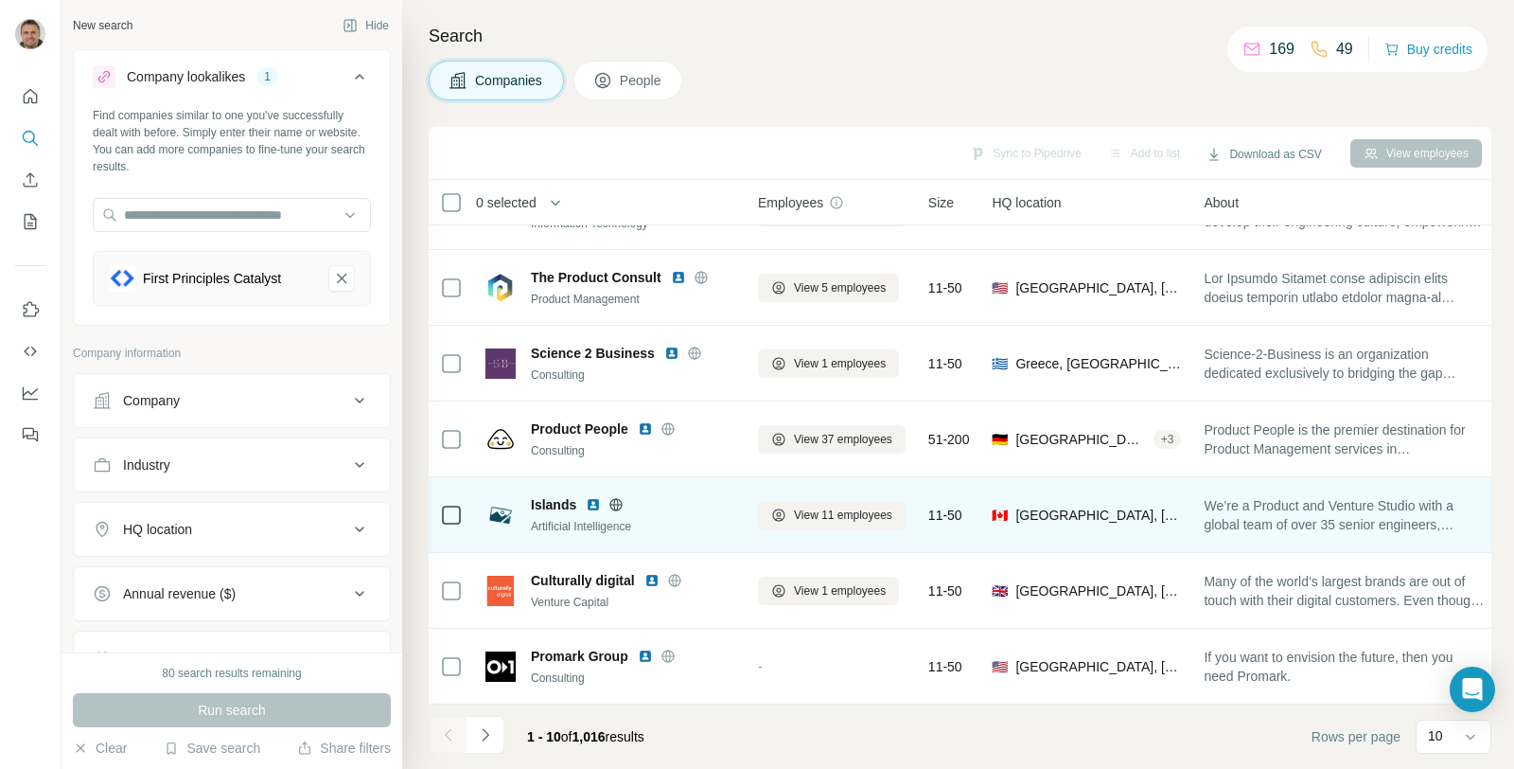
click at [587, 497] on img at bounding box center [593, 504] width 15 height 15
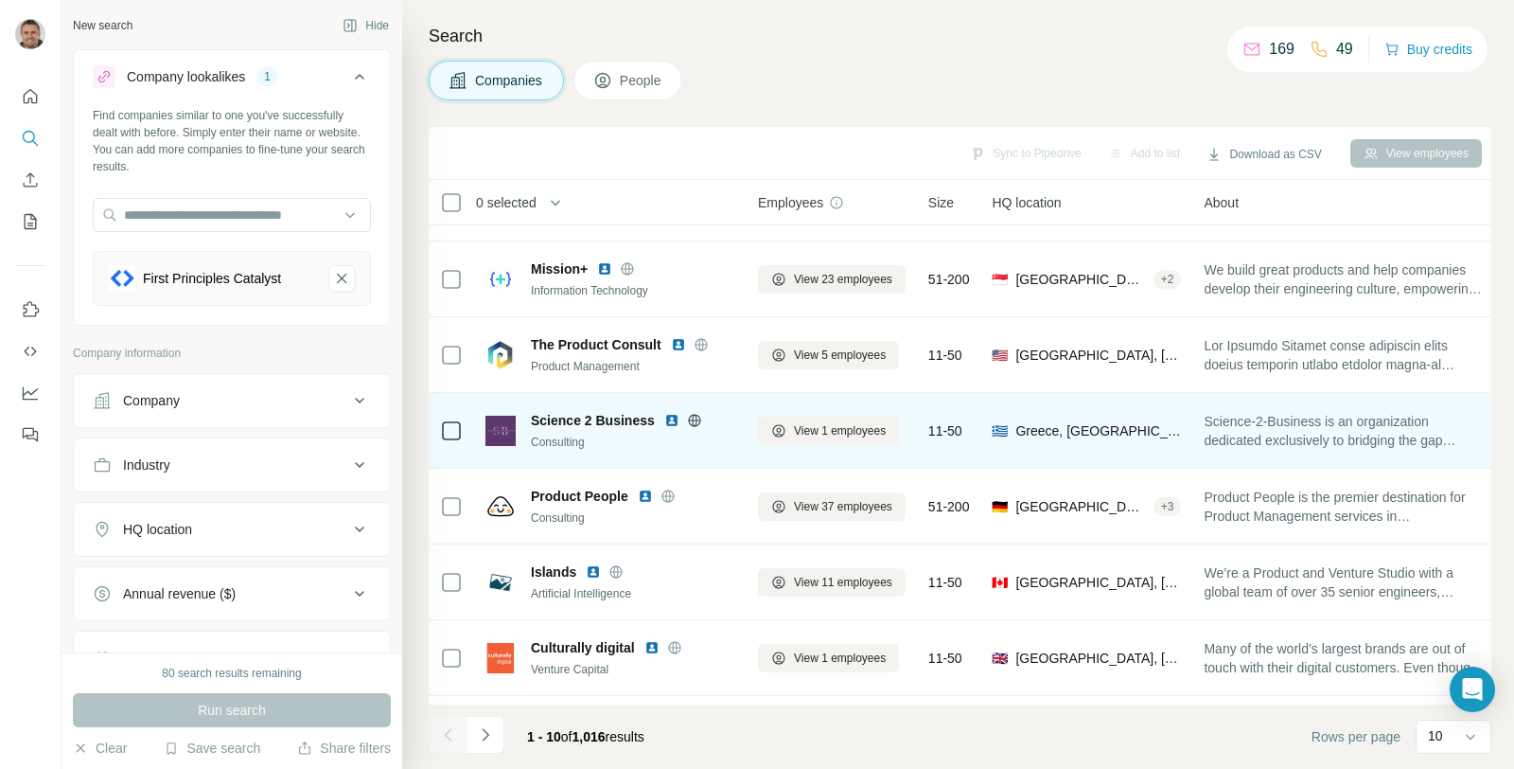
scroll to position [201, 0]
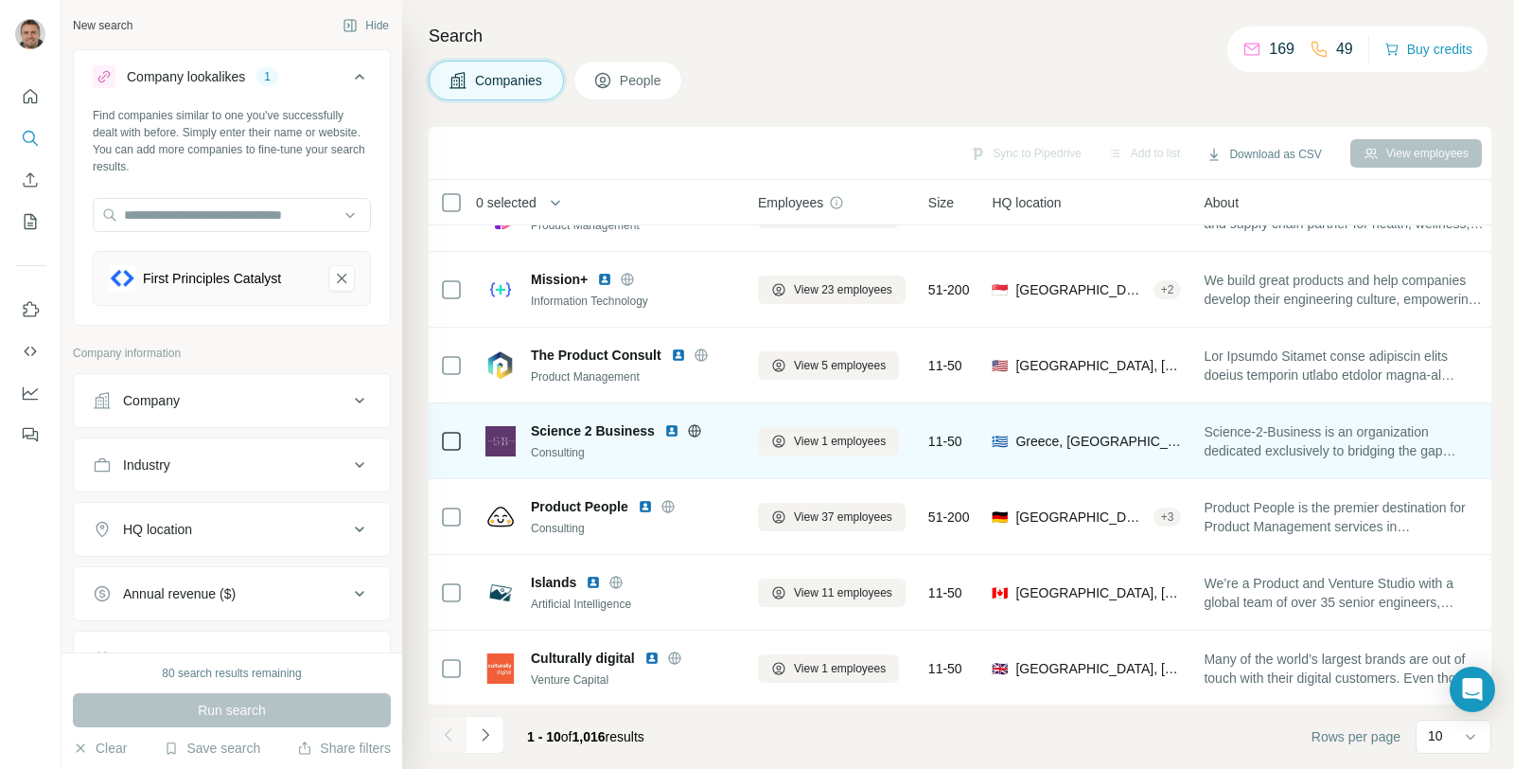
click at [670, 428] on img at bounding box center [671, 430] width 15 height 15
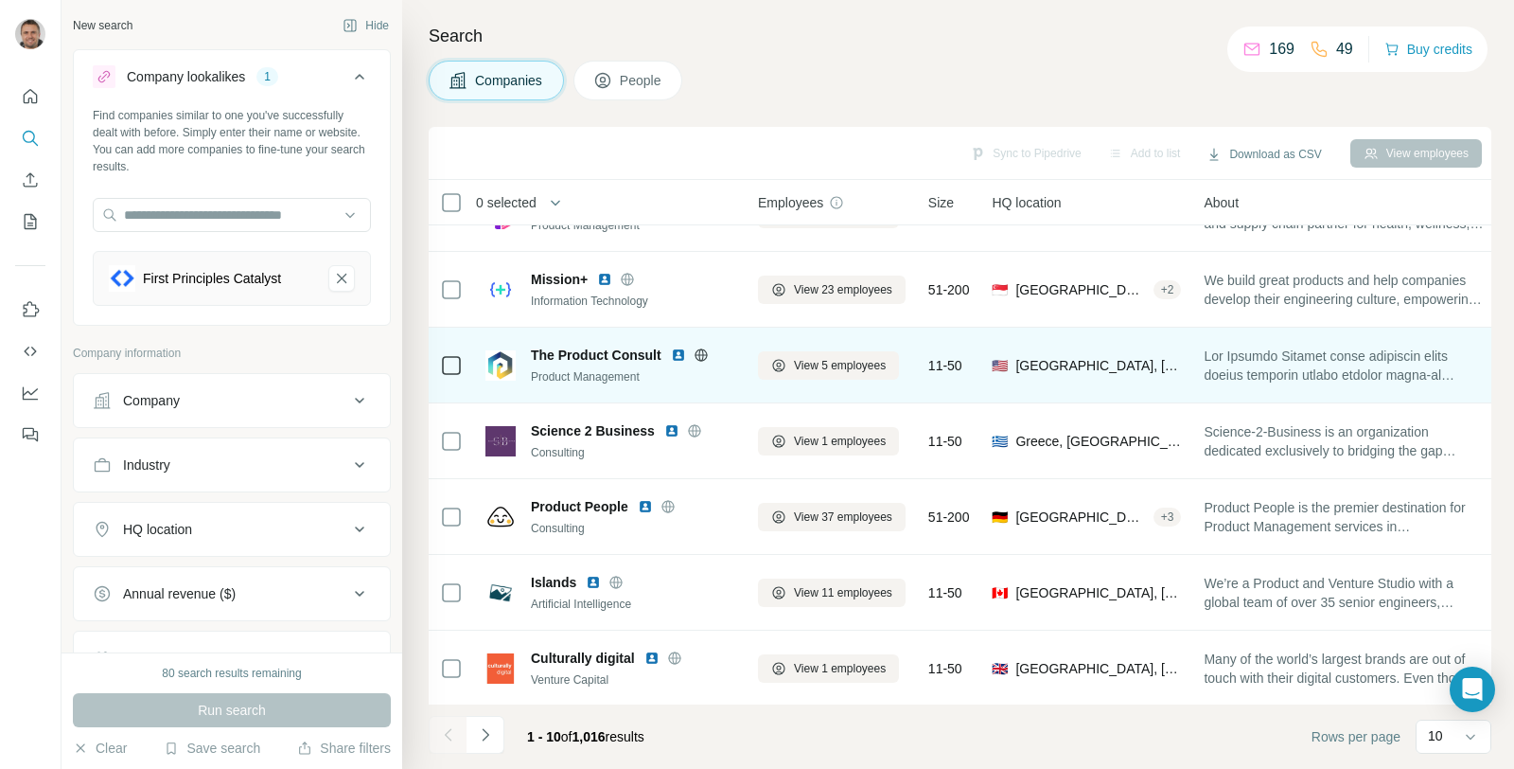
click at [678, 356] on img at bounding box center [678, 354] width 15 height 15
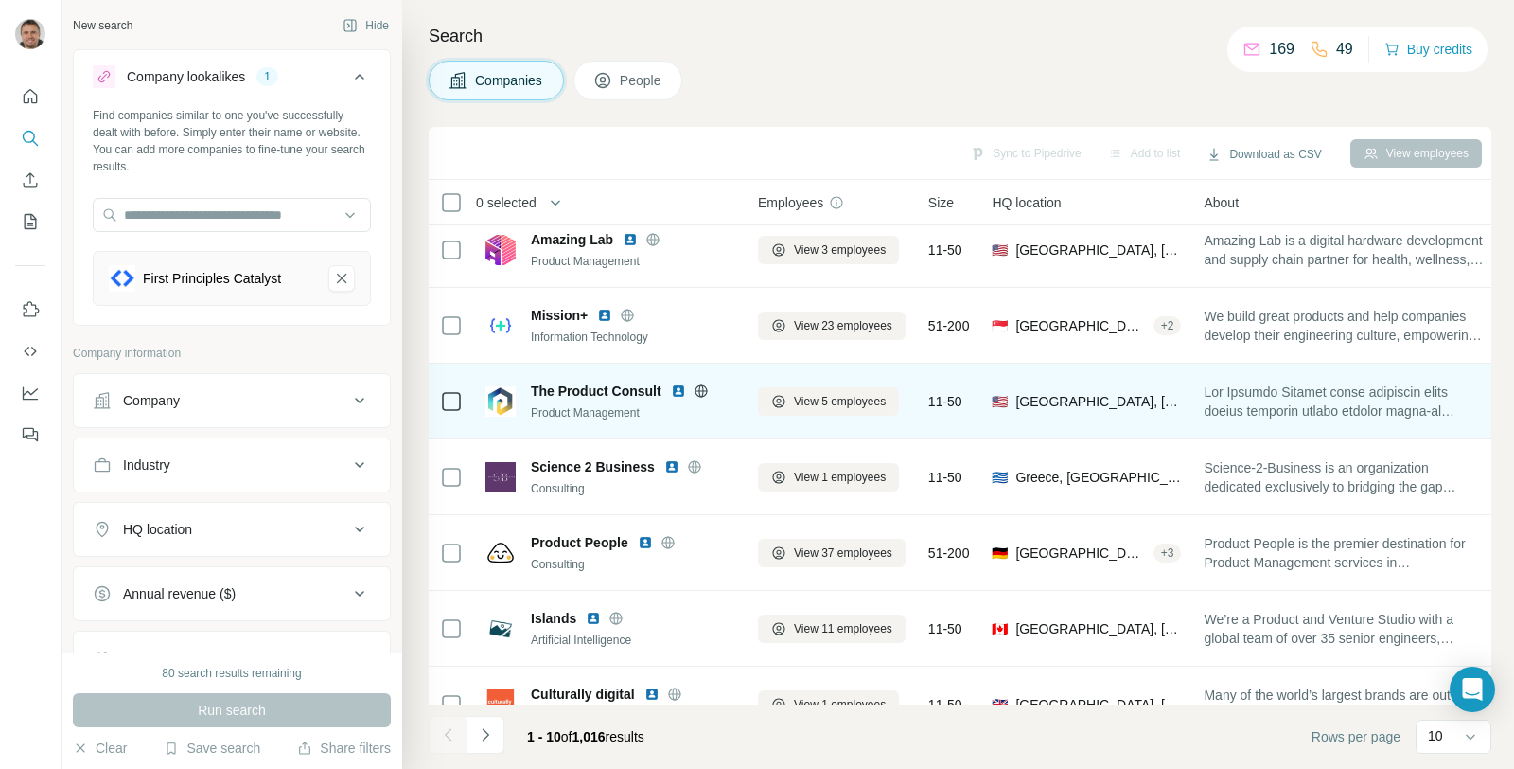
scroll to position [105, 0]
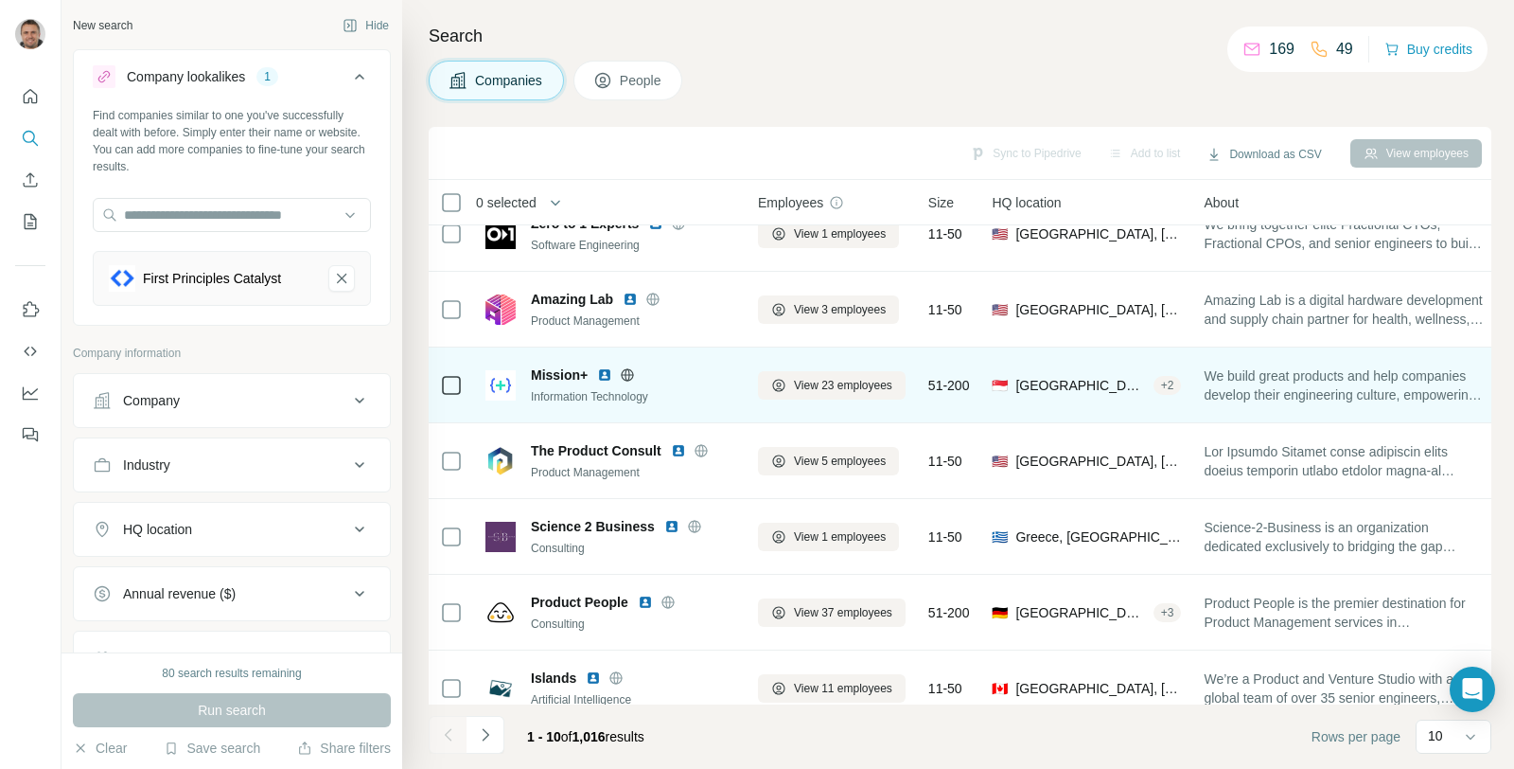
click at [608, 372] on img at bounding box center [604, 374] width 15 height 15
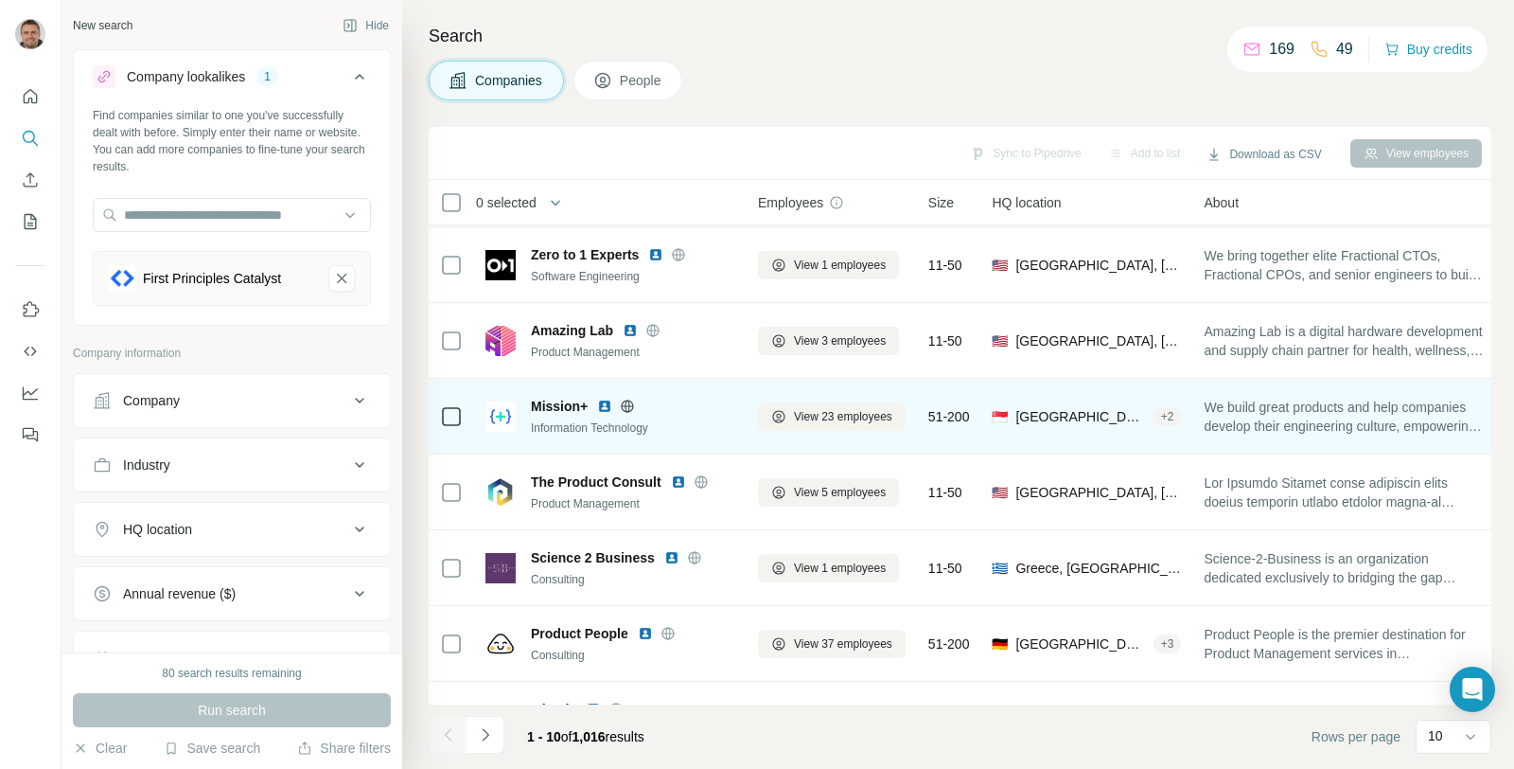
scroll to position [0, 0]
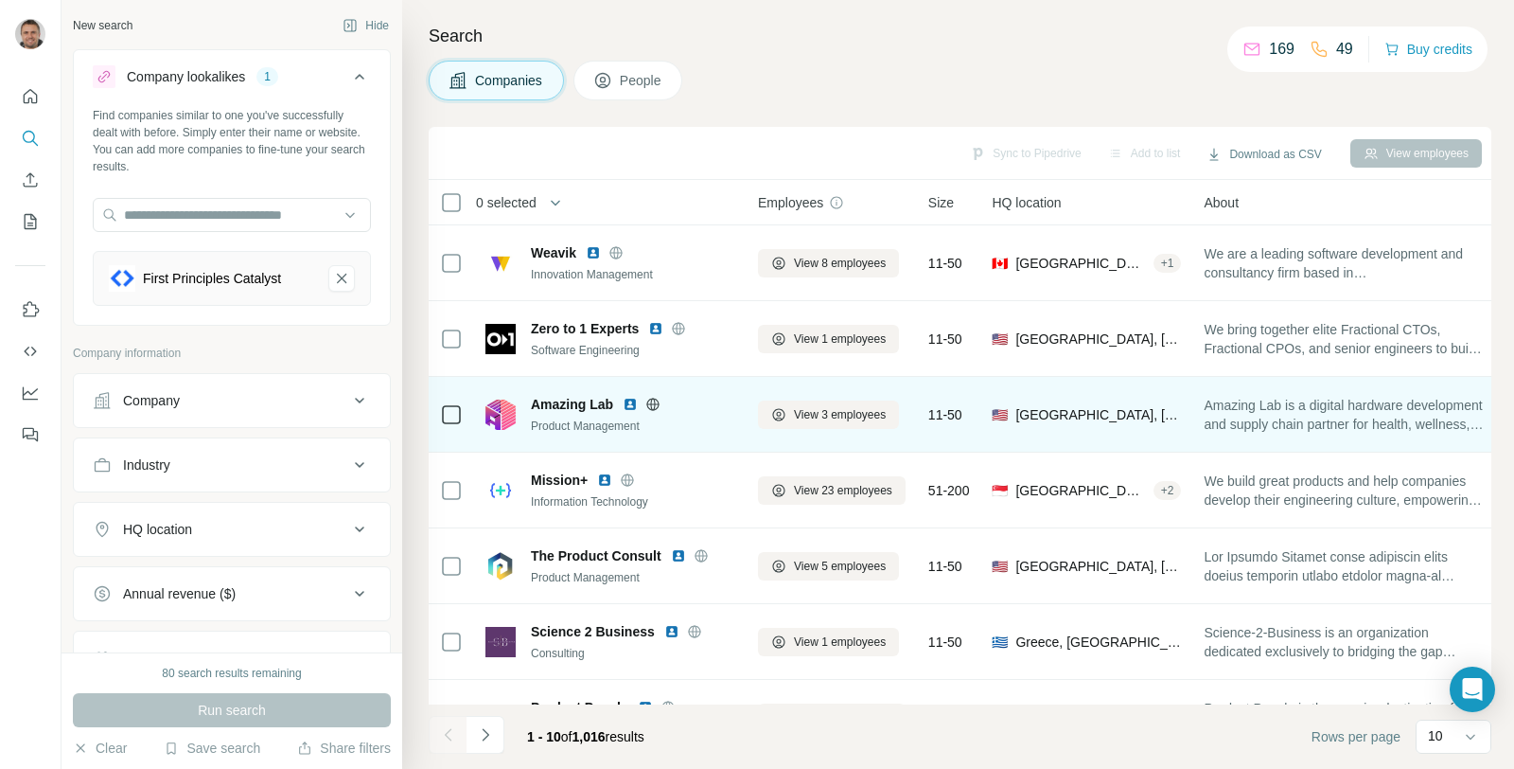
click at [629, 400] on img at bounding box center [630, 404] width 15 height 15
click at [650, 404] on icon at bounding box center [652, 404] width 15 height 15
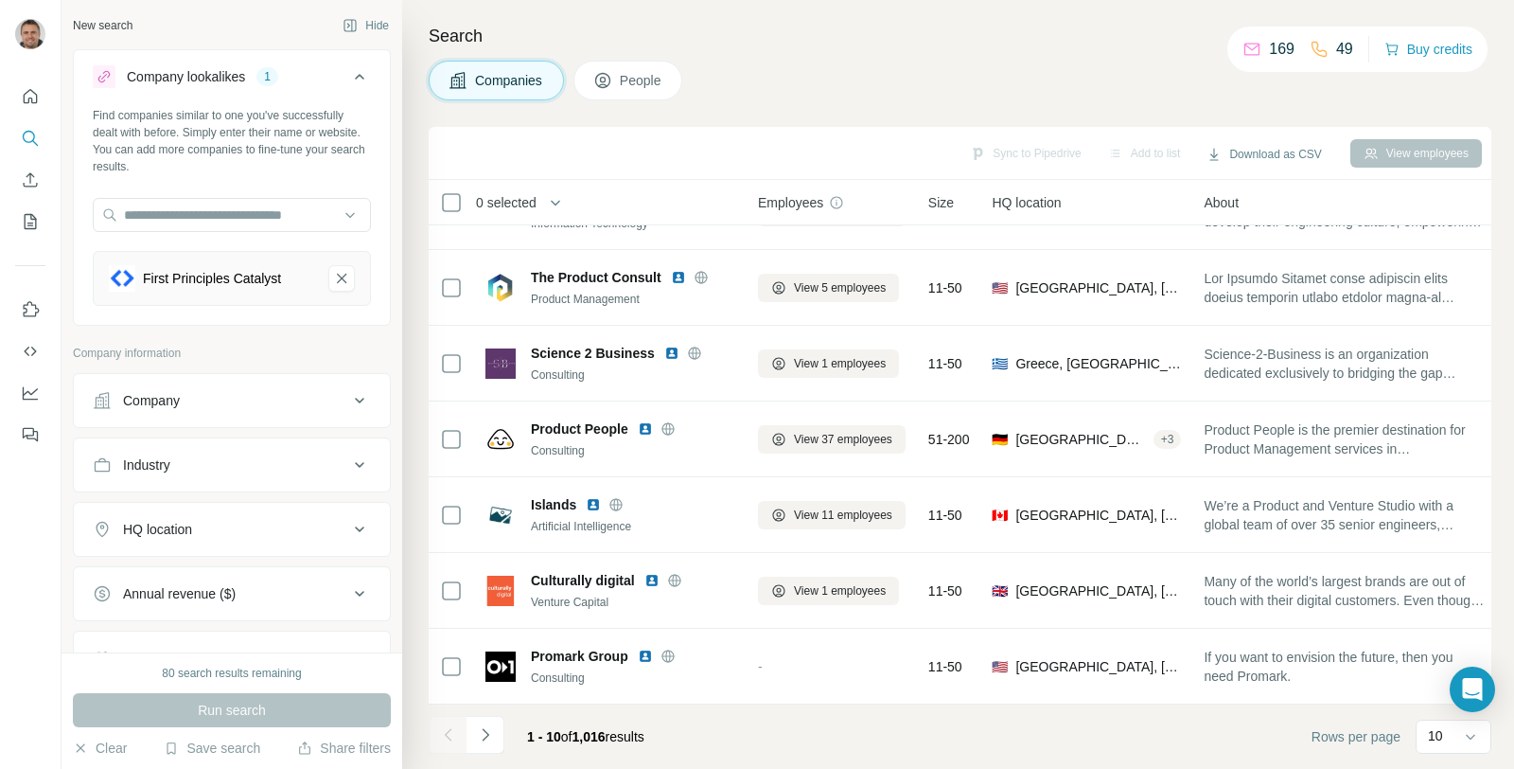
scroll to position [286, 0]
